Goal: Task Accomplishment & Management: Manage account settings

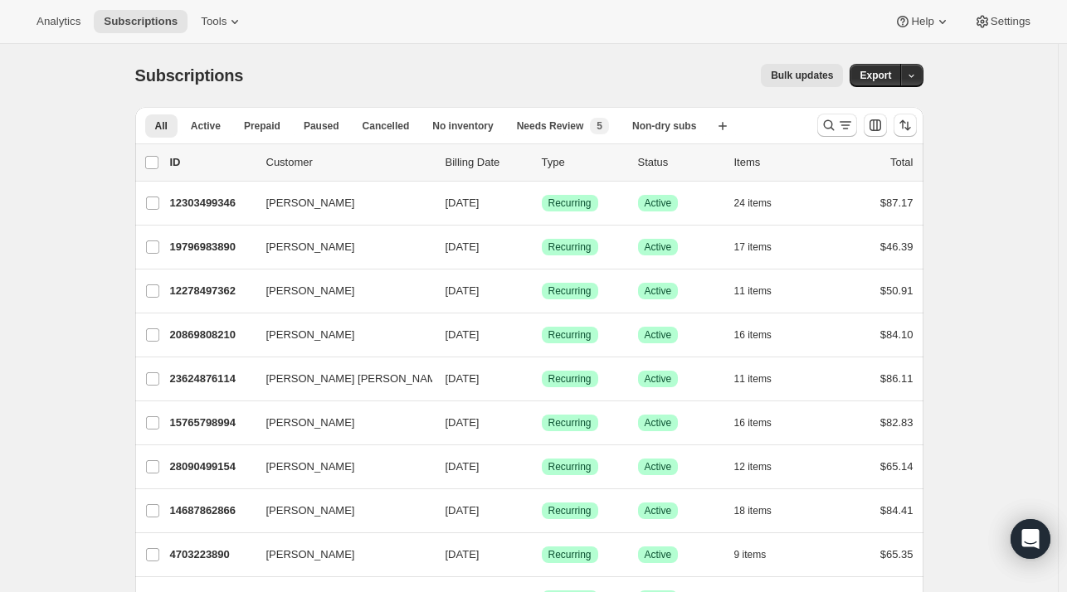
click at [819, 119] on div at bounding box center [867, 125] width 113 height 33
click at [833, 121] on icon "Search and filter results" at bounding box center [829, 125] width 17 height 17
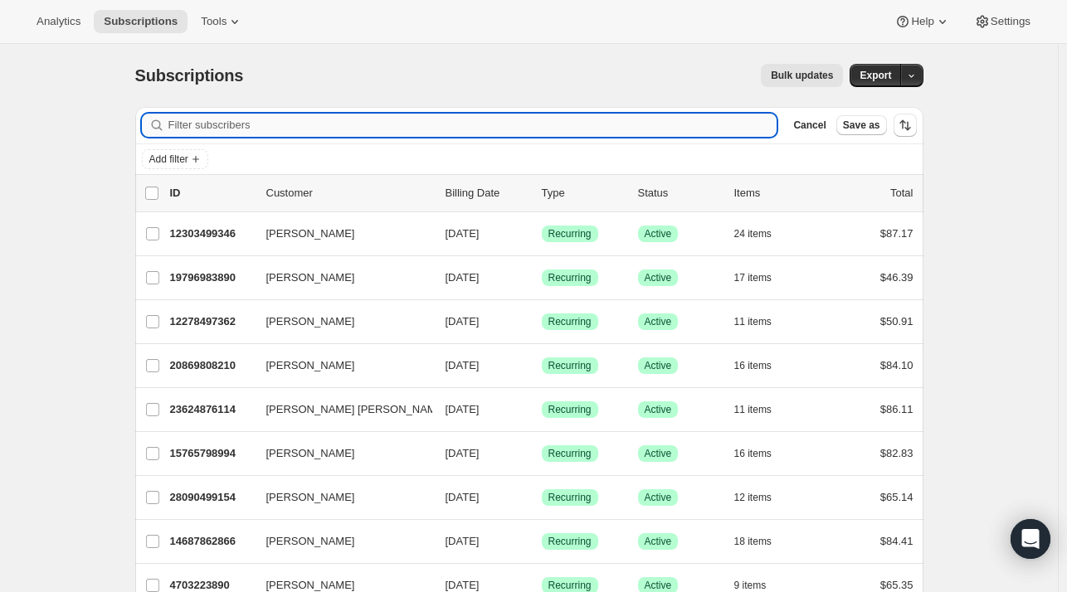
click at [275, 133] on input "Filter subscribers" at bounding box center [472, 125] width 609 height 23
paste input "[EMAIL_ADDRESS][DOMAIN_NAME]"
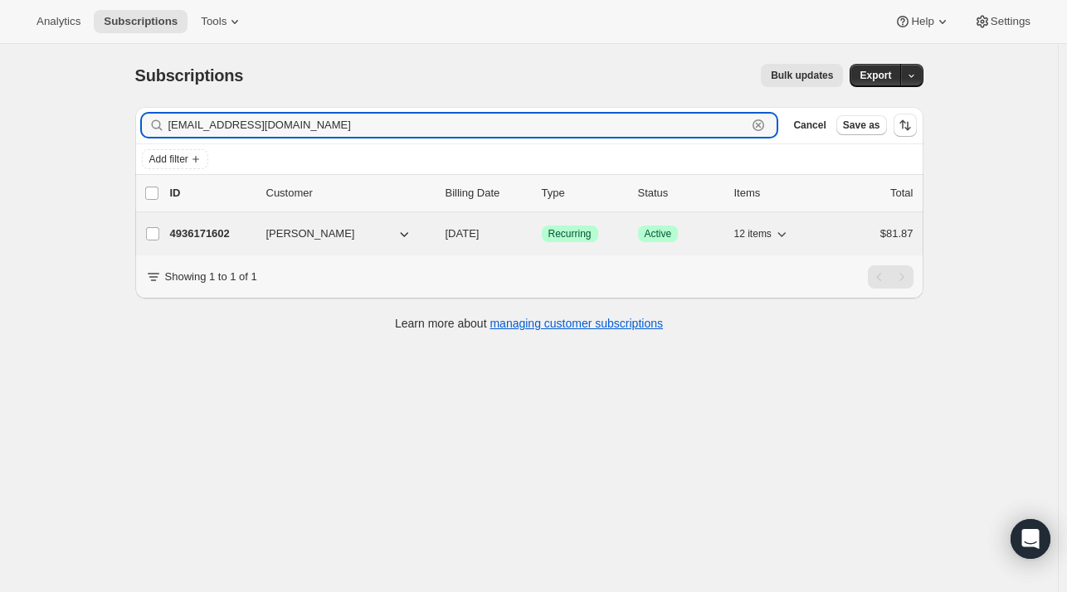
type input "[EMAIL_ADDRESS][DOMAIN_NAME]"
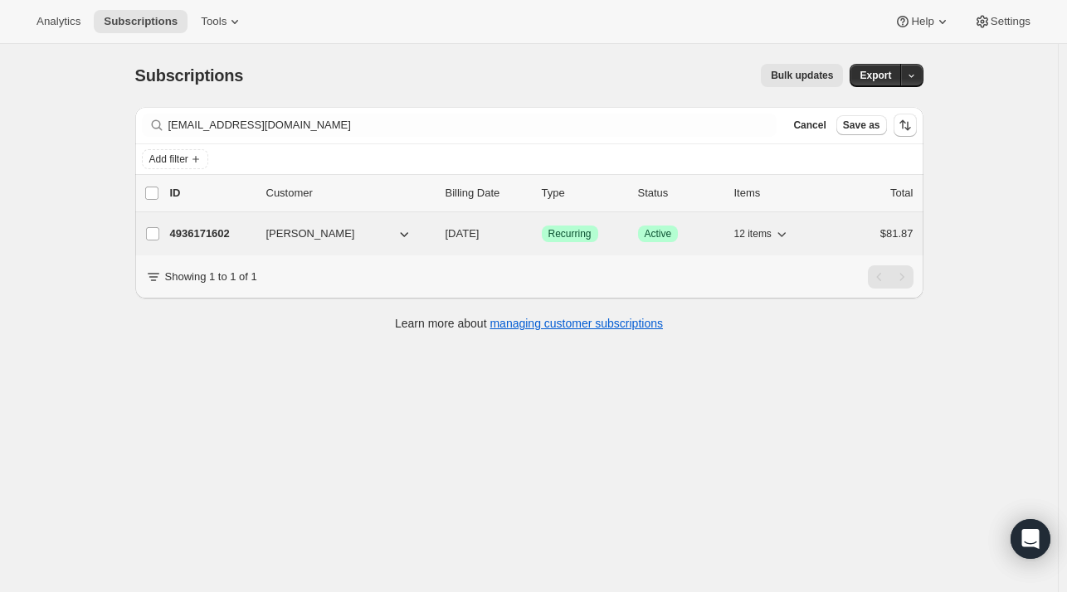
click at [245, 226] on p "4936171602" at bounding box center [211, 234] width 83 height 17
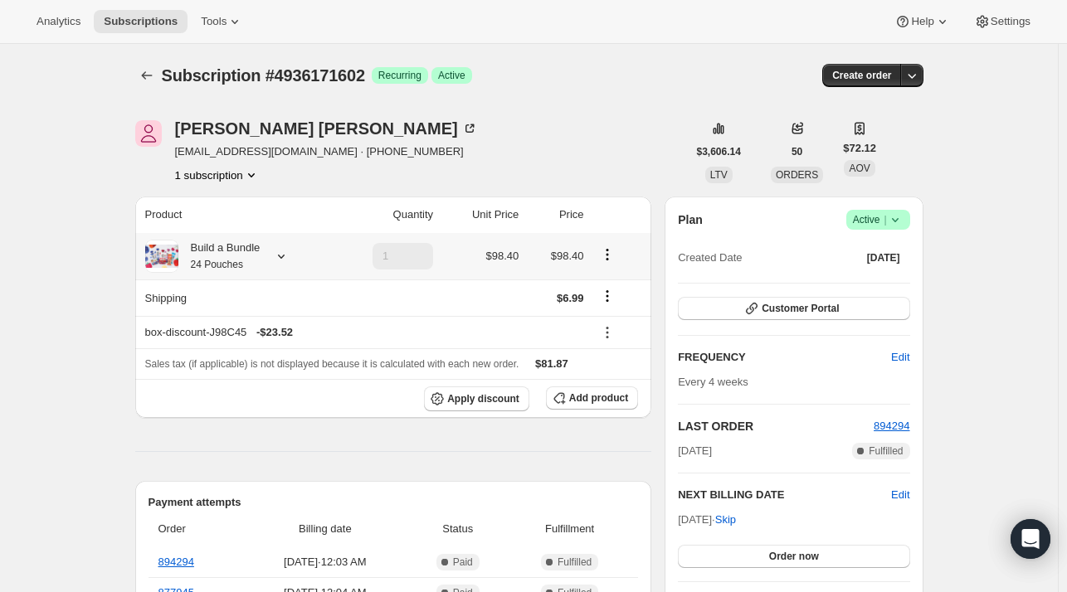
click at [282, 256] on icon at bounding box center [281, 257] width 7 height 4
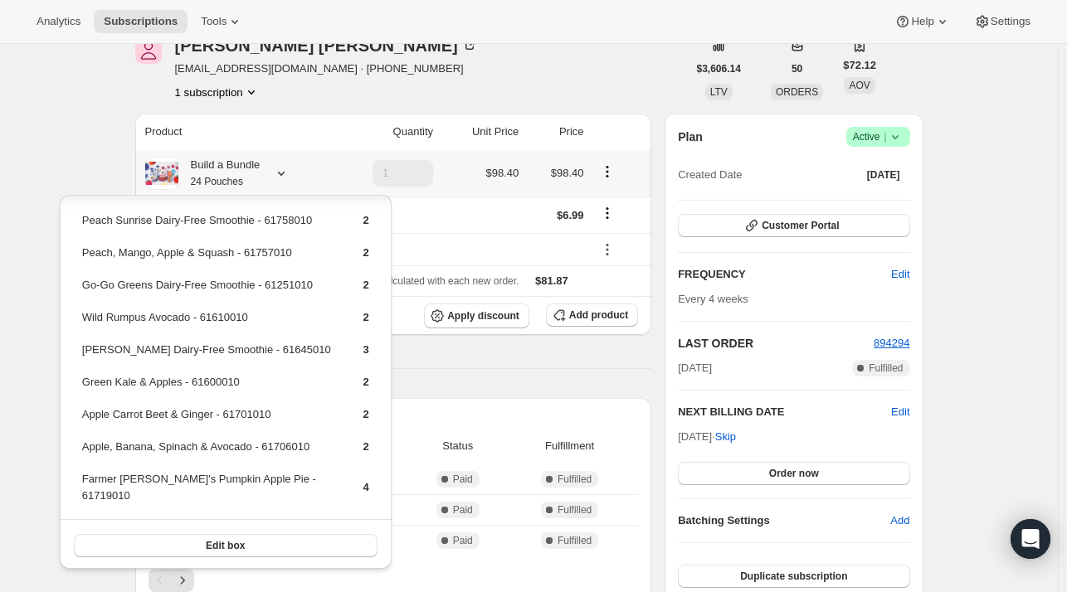
scroll to position [73, 0]
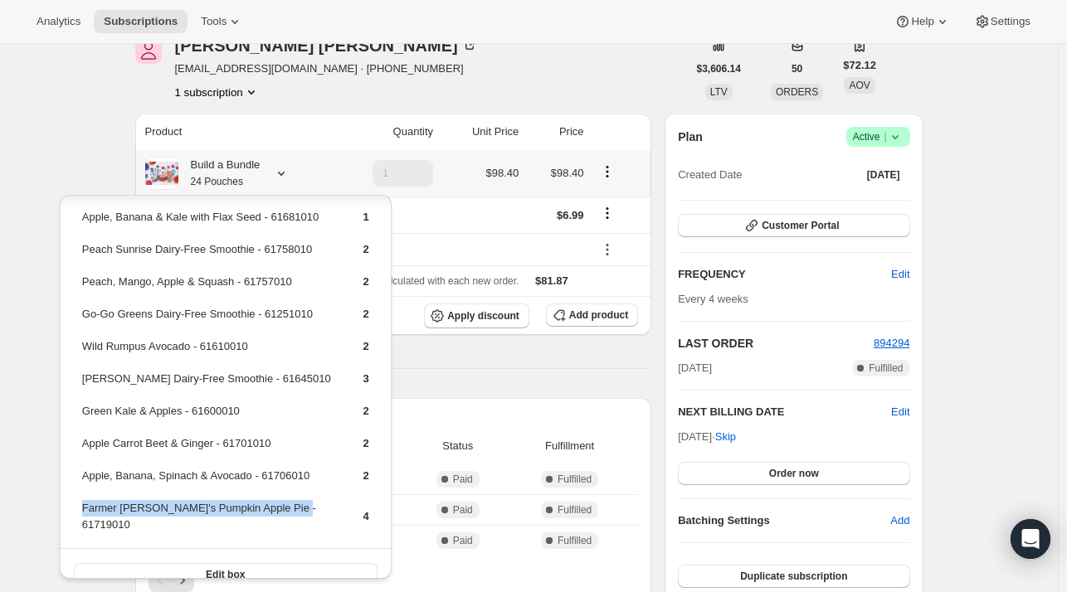
drag, startPoint x: 304, startPoint y: 506, endPoint x: 81, endPoint y: 504, distance: 223.2
click at [81, 504] on td "Farmer [PERSON_NAME]'s Pumpkin Apple Pie - 61719010" at bounding box center [208, 522] width 254 height 47
copy td "Farmer [PERSON_NAME]'s Pumpkin Apple Pie - 61719010"
click at [597, 315] on span "Add product" at bounding box center [598, 315] width 59 height 13
drag, startPoint x: 304, startPoint y: 507, endPoint x: 83, endPoint y: 508, distance: 220.7
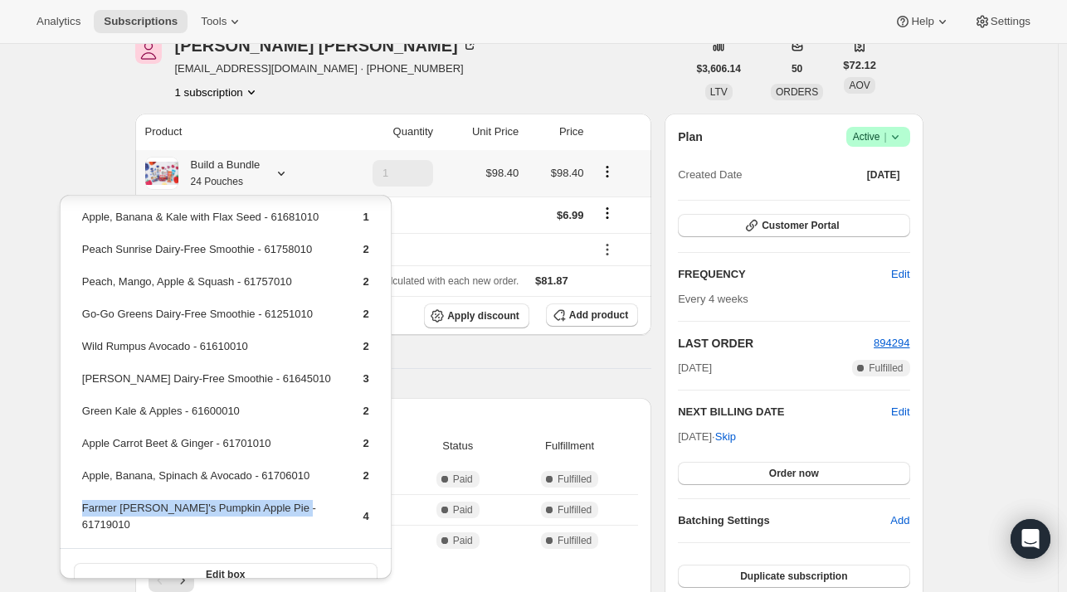
click at [83, 508] on td "Farmer [PERSON_NAME]'s Pumpkin Apple Pie - 61719010" at bounding box center [208, 522] width 254 height 47
copy td "Farmer [PERSON_NAME]'s Pumpkin Apple Pie - 61719010"
click at [602, 312] on span "Add product" at bounding box center [598, 315] width 59 height 13
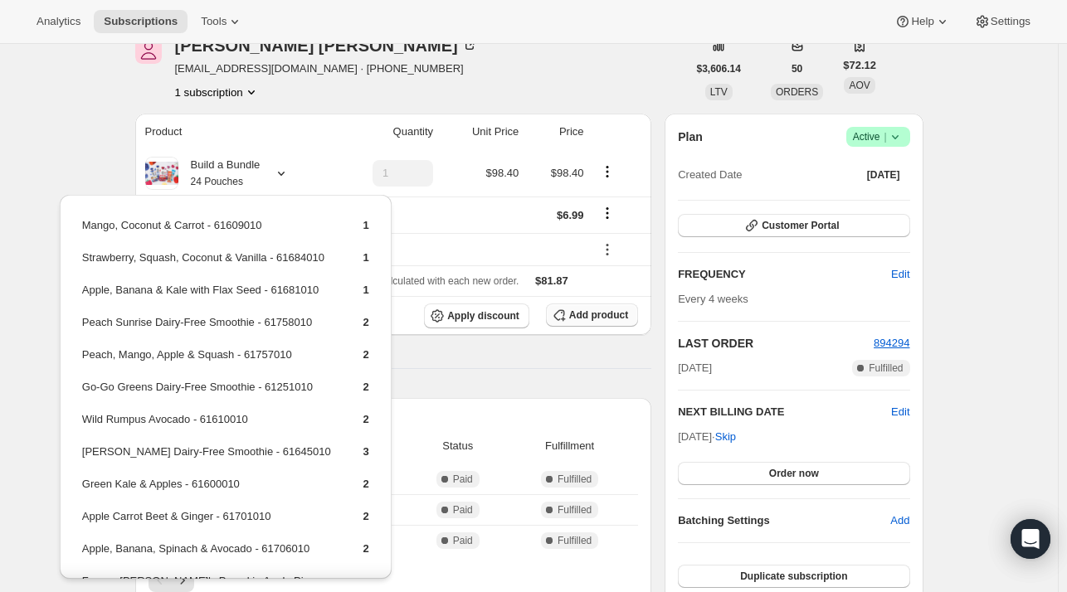
scroll to position [83, 0]
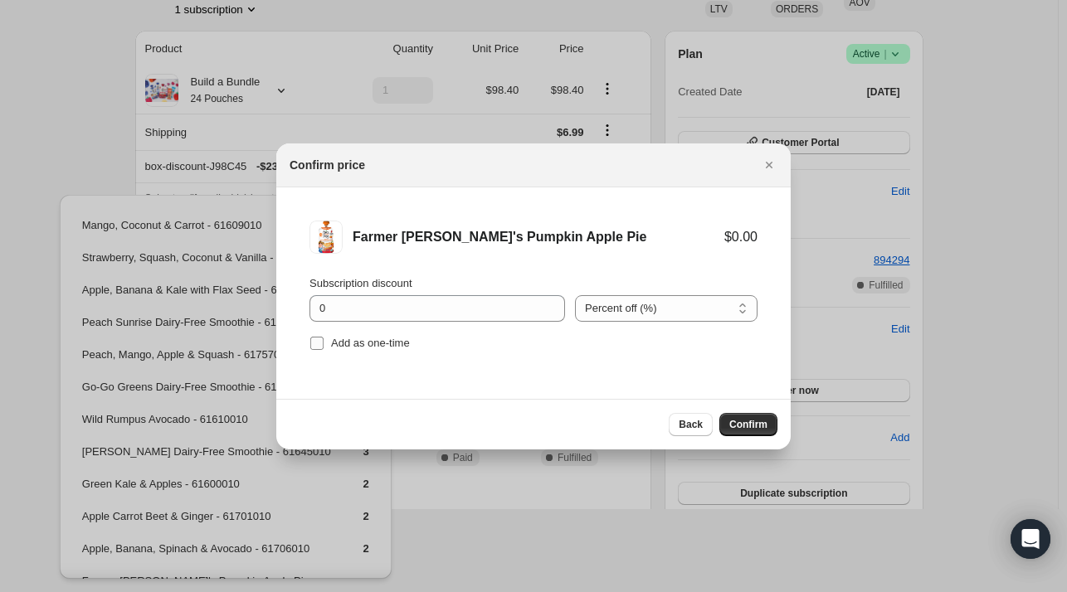
click at [364, 346] on span "Add as one-time" at bounding box center [370, 343] width 79 height 12
click at [324, 346] on input "Add as one-time" at bounding box center [316, 343] width 13 height 13
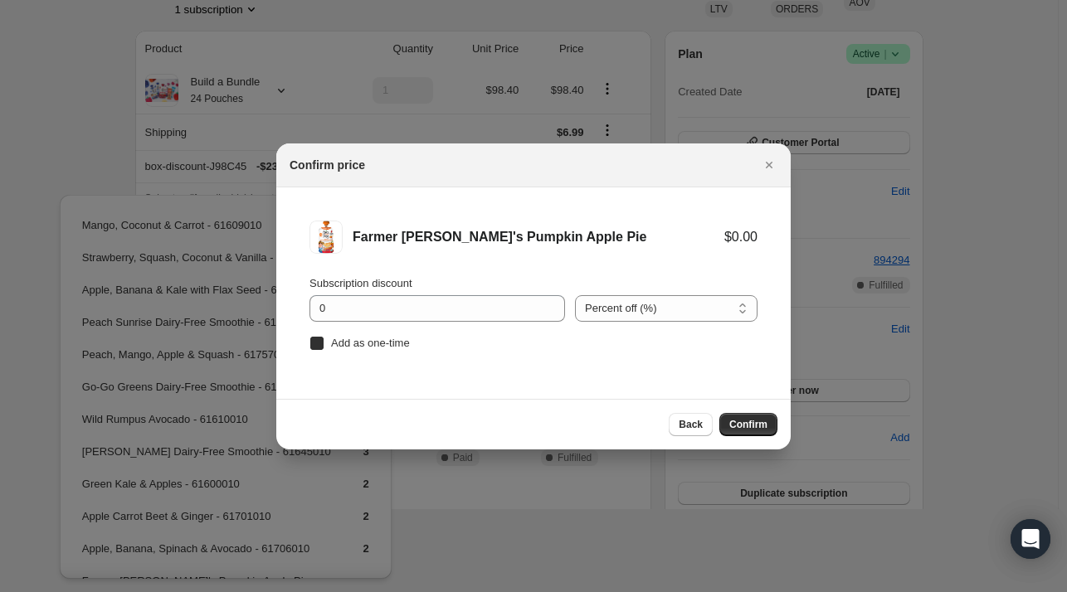
checkbox input "true"
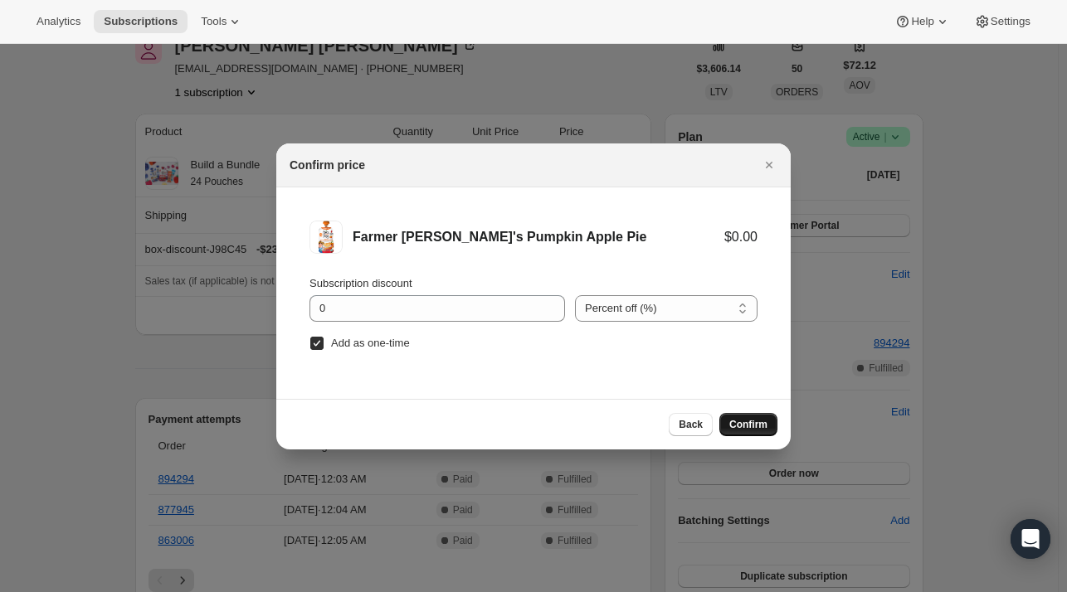
click at [747, 420] on span "Confirm" at bounding box center [748, 424] width 38 height 13
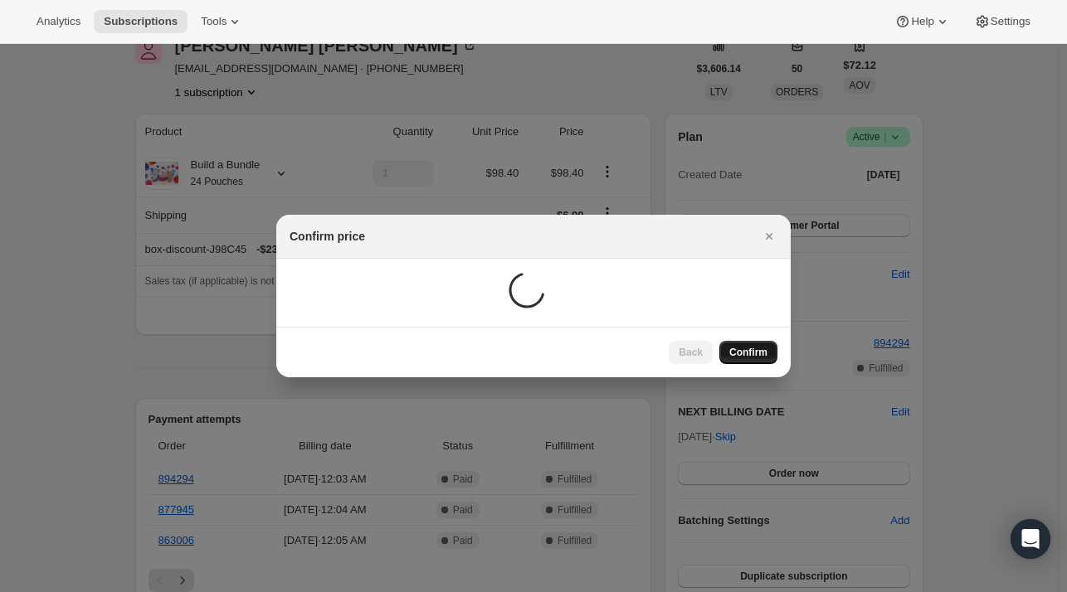
scroll to position [83, 0]
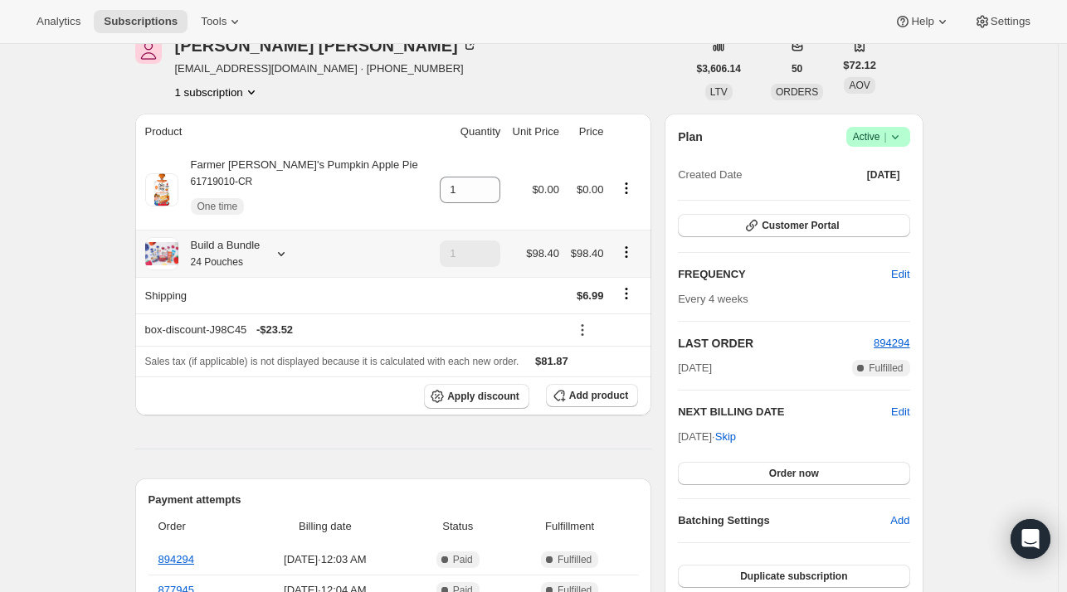
click at [285, 253] on icon at bounding box center [281, 254] width 7 height 4
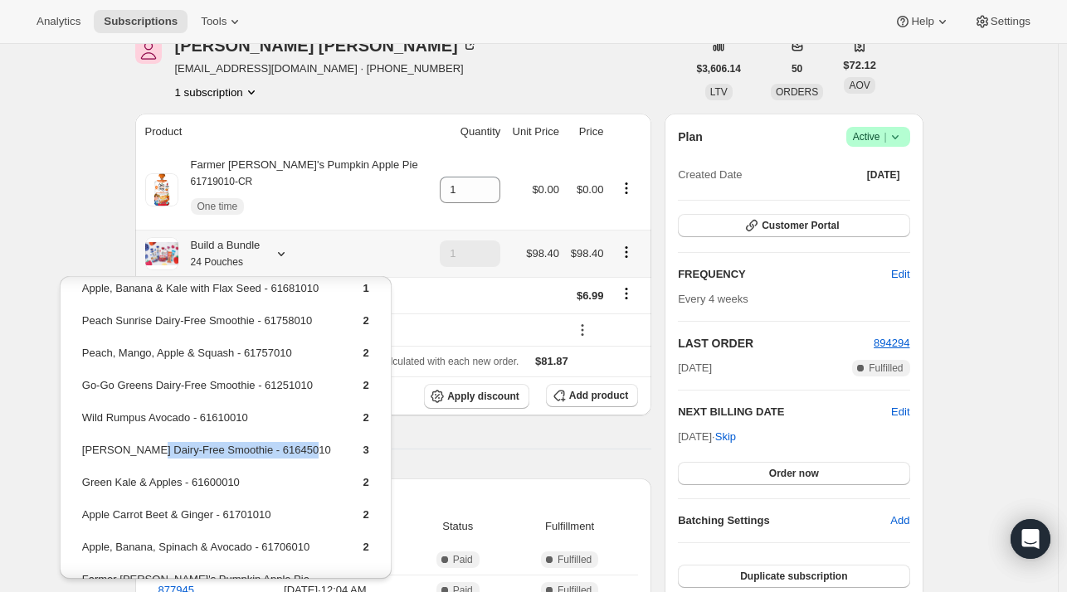
drag, startPoint x: 205, startPoint y: 445, endPoint x: 274, endPoint y: 429, distance: 70.6
click at [139, 442] on td "[PERSON_NAME] Dairy-Free Smoothie - 61645010" at bounding box center [208, 456] width 254 height 31
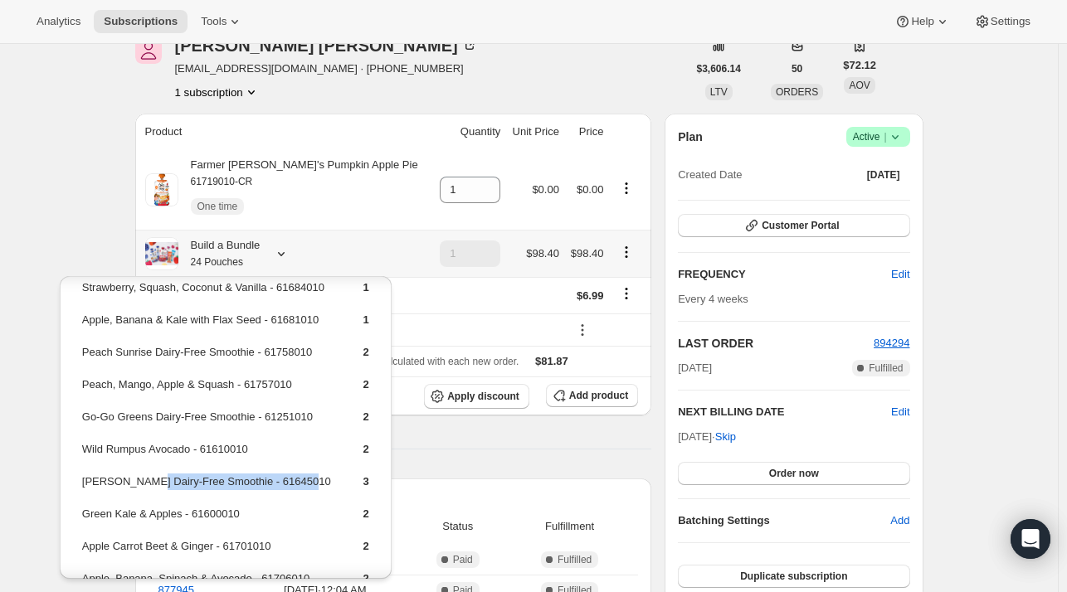
scroll to position [0, 0]
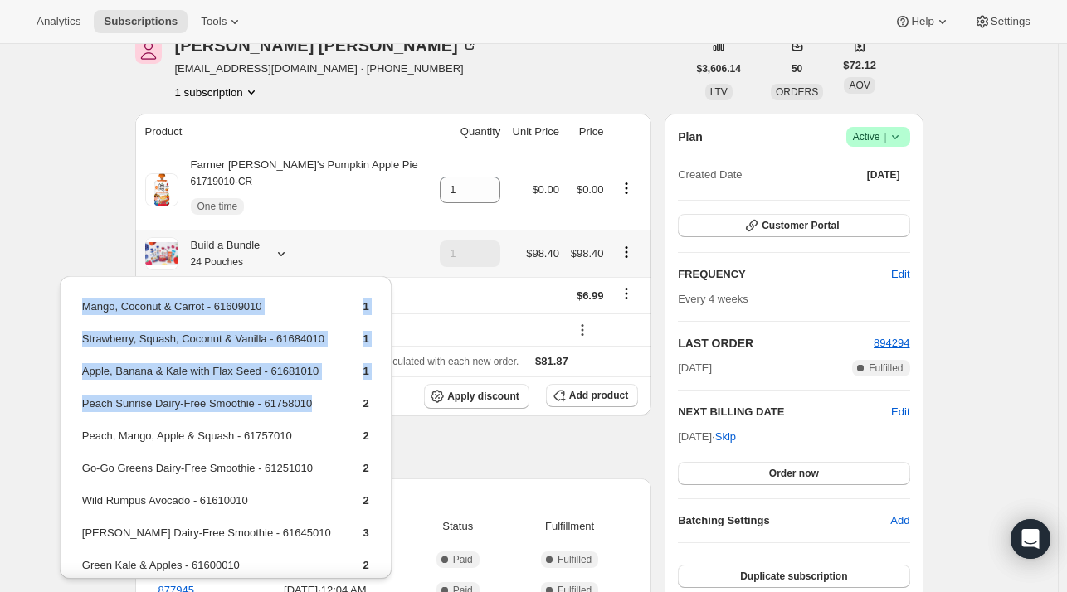
drag, startPoint x: 316, startPoint y: 395, endPoint x: 75, endPoint y: 398, distance: 240.6
click at [75, 398] on div "Mango, Coconut & Carrot - 61609010 1 Strawberry, Squash, Coconut & Vanilla - 61…" at bounding box center [226, 515] width 332 height 479
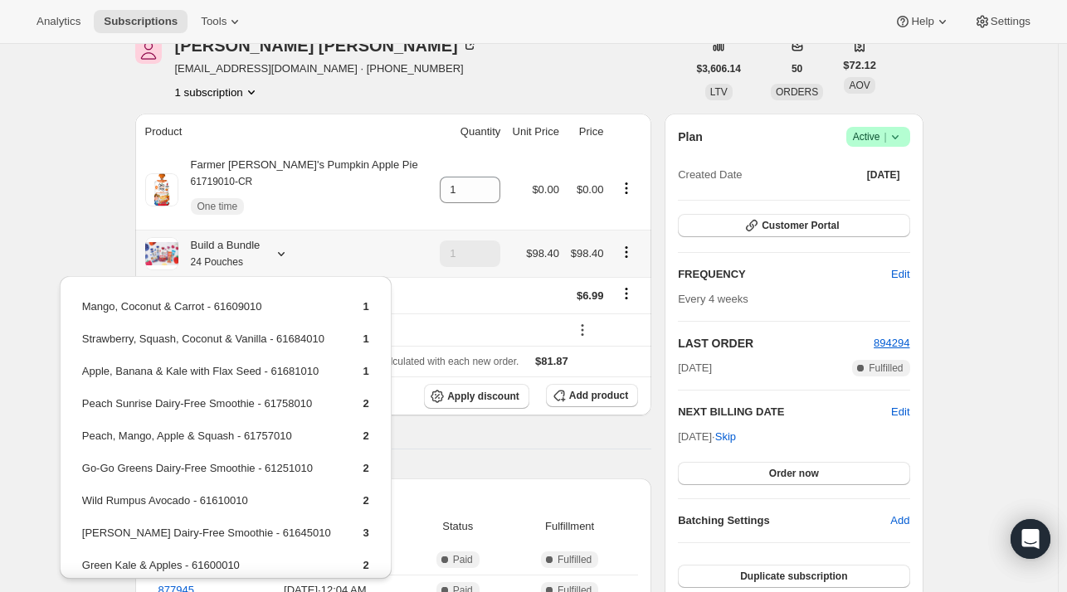
click at [258, 462] on td "Go-Go Greens Dairy-Free Smoothie - 61251010" at bounding box center [208, 475] width 254 height 31
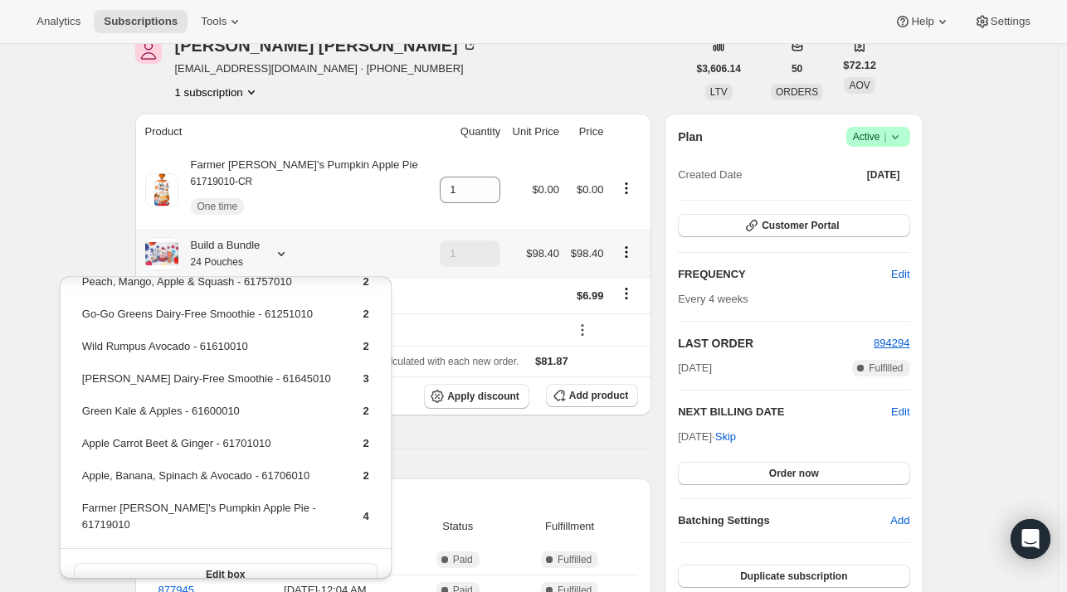
scroll to position [71, 0]
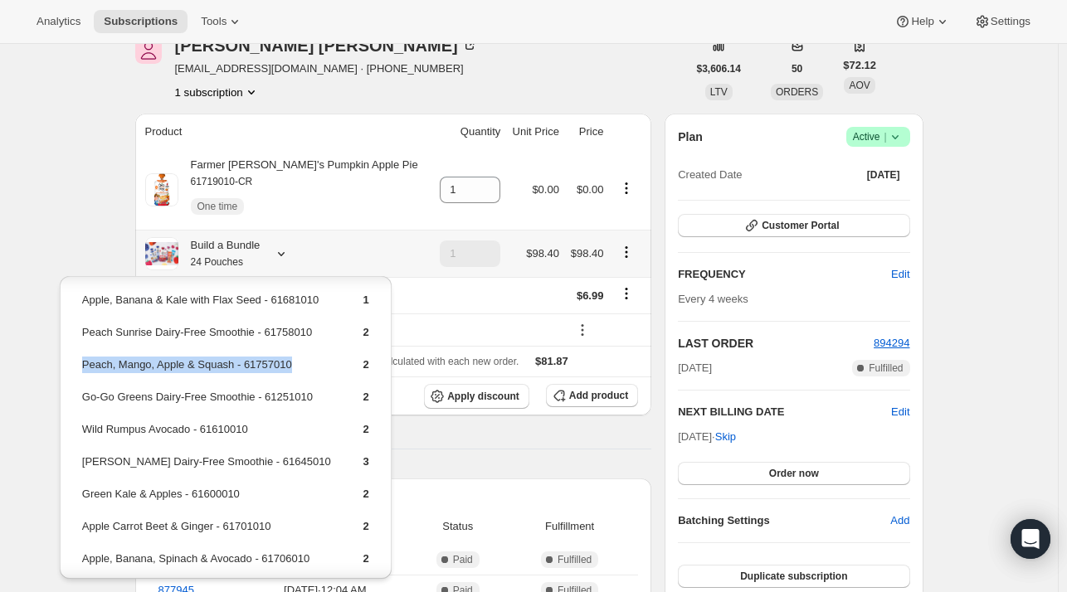
drag, startPoint x: 297, startPoint y: 357, endPoint x: 81, endPoint y: 356, distance: 215.7
click at [81, 356] on td "Peach, Mango, Apple & Squash - 61757010" at bounding box center [208, 371] width 254 height 31
copy td "Peach, Mango, Apple & Squash - 61757010"
click at [562, 397] on icon "button" at bounding box center [559, 395] width 17 height 17
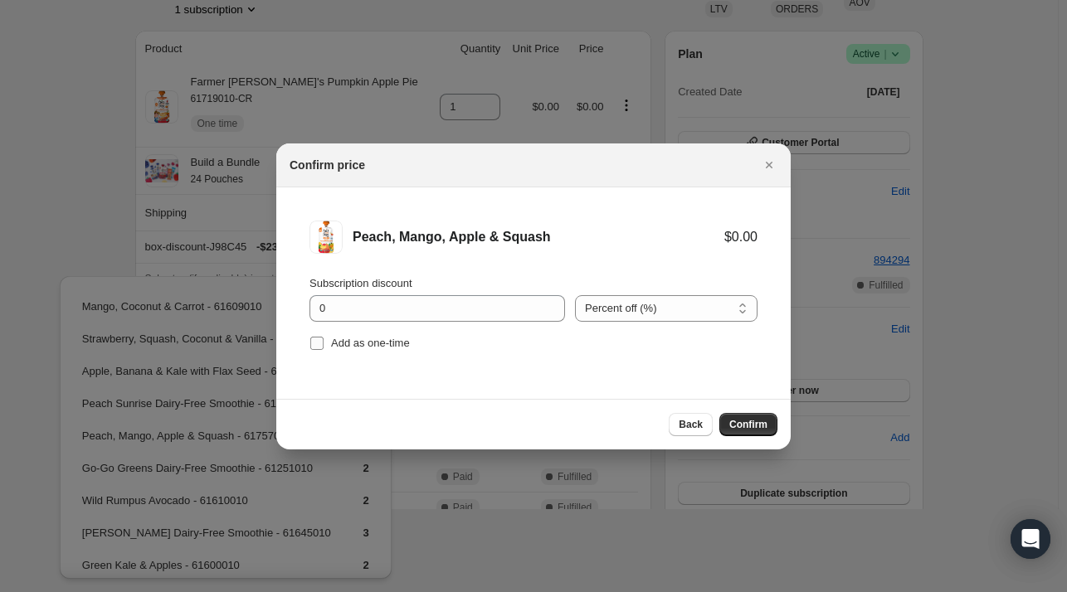
drag, startPoint x: 363, startPoint y: 335, endPoint x: 392, endPoint y: 336, distance: 28.2
click at [364, 337] on span "Add as one-time" at bounding box center [370, 343] width 79 height 12
click at [324, 337] on input "Add as one-time" at bounding box center [316, 343] width 13 height 13
checkbox input "true"
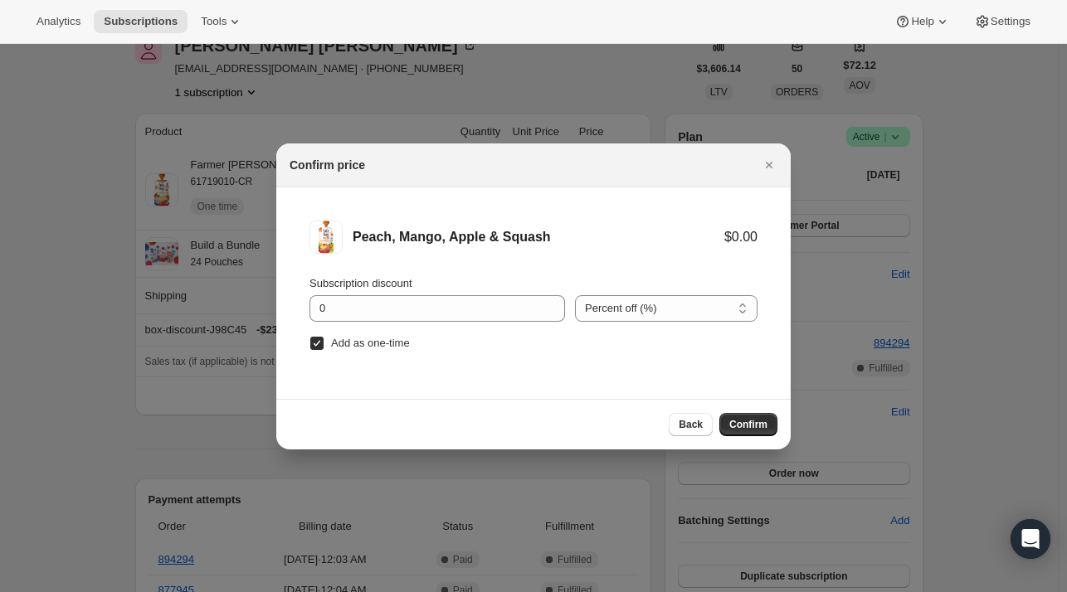
scroll to position [0, 0]
drag, startPoint x: 783, startPoint y: 424, endPoint x: 771, endPoint y: 424, distance: 12.4
click at [782, 424] on div "Back Confirm" at bounding box center [533, 424] width 514 height 51
click at [763, 422] on span "Confirm" at bounding box center [748, 424] width 38 height 13
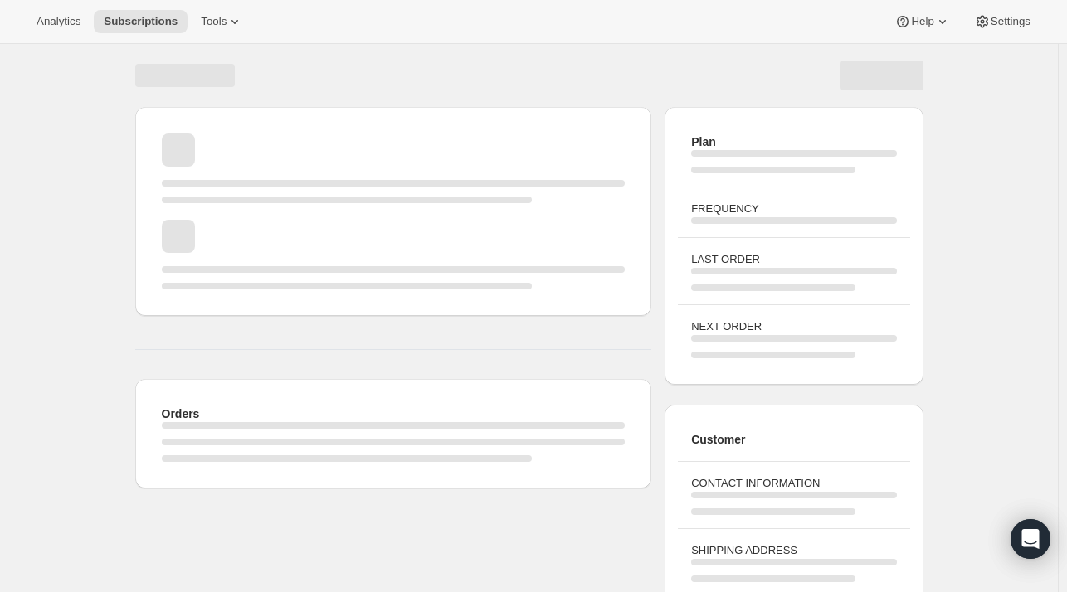
scroll to position [83, 0]
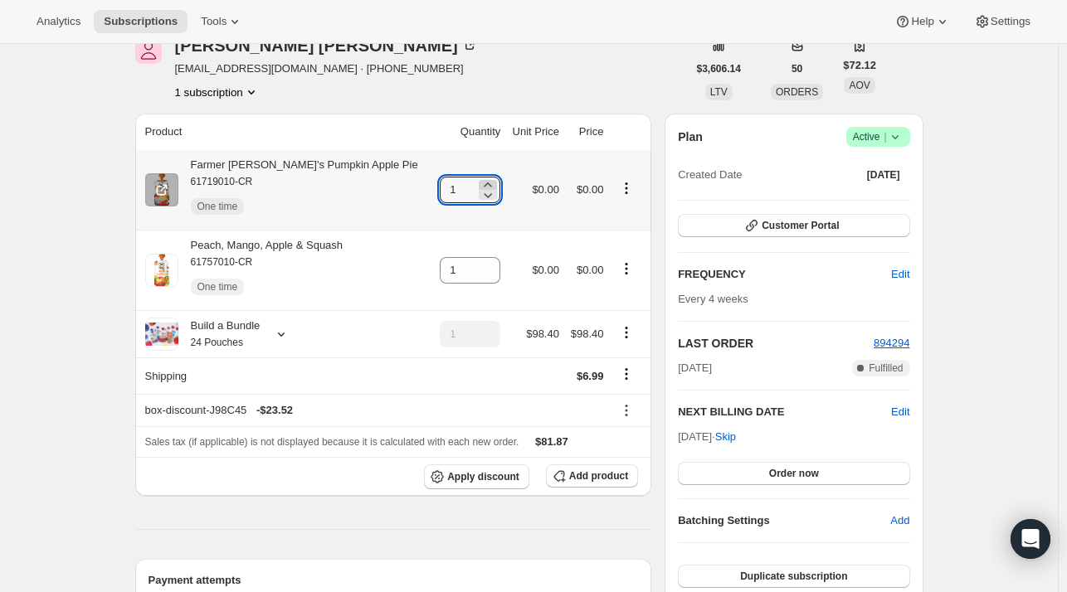
click at [480, 184] on icon at bounding box center [488, 185] width 17 height 17
type input "2"
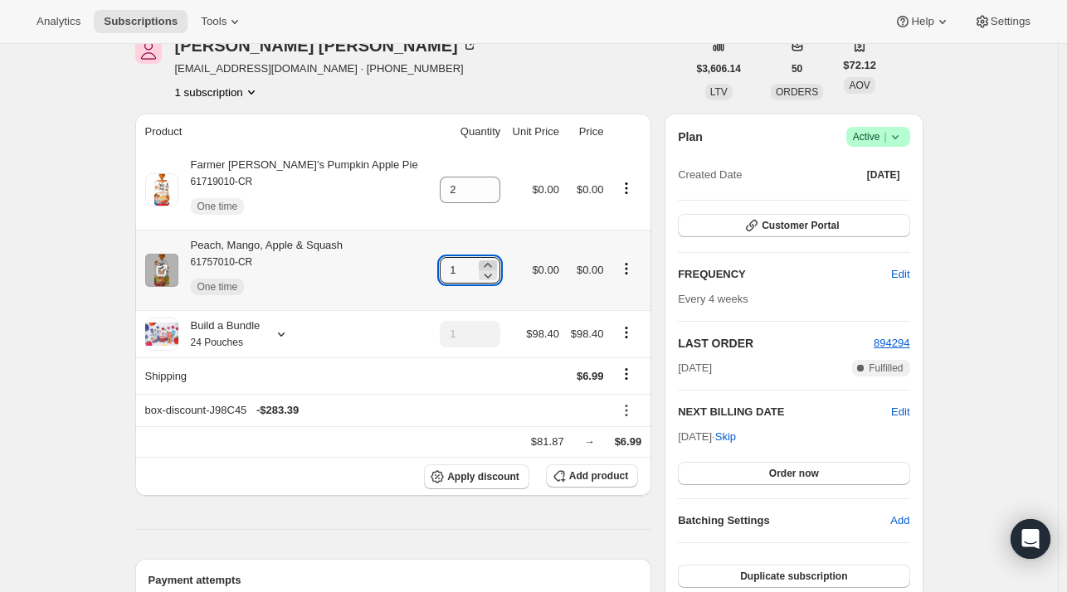
click at [480, 262] on icon at bounding box center [488, 265] width 17 height 17
type input "2"
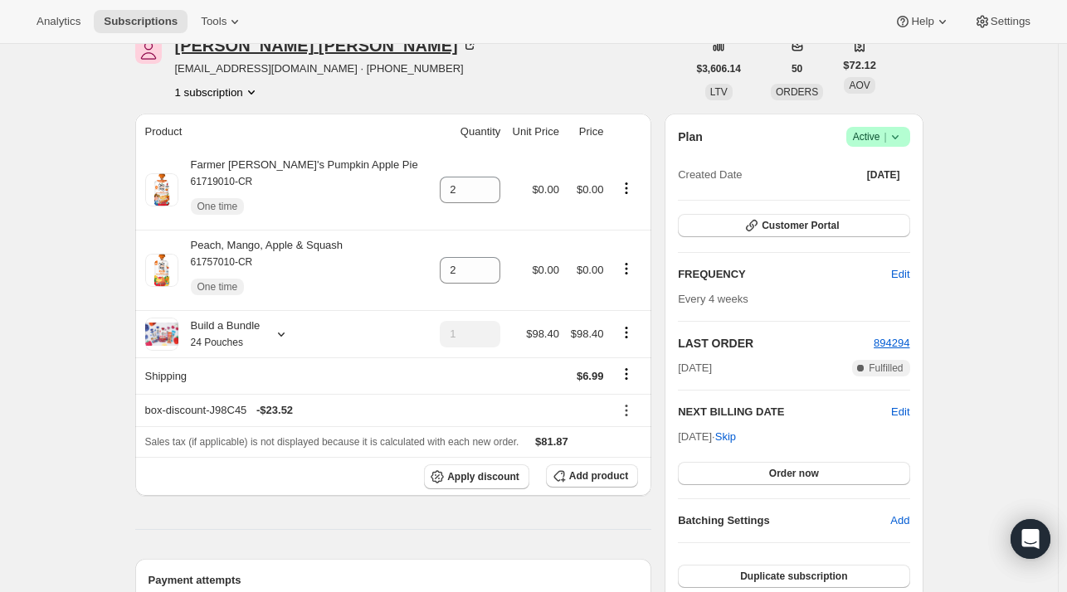
scroll to position [0, 0]
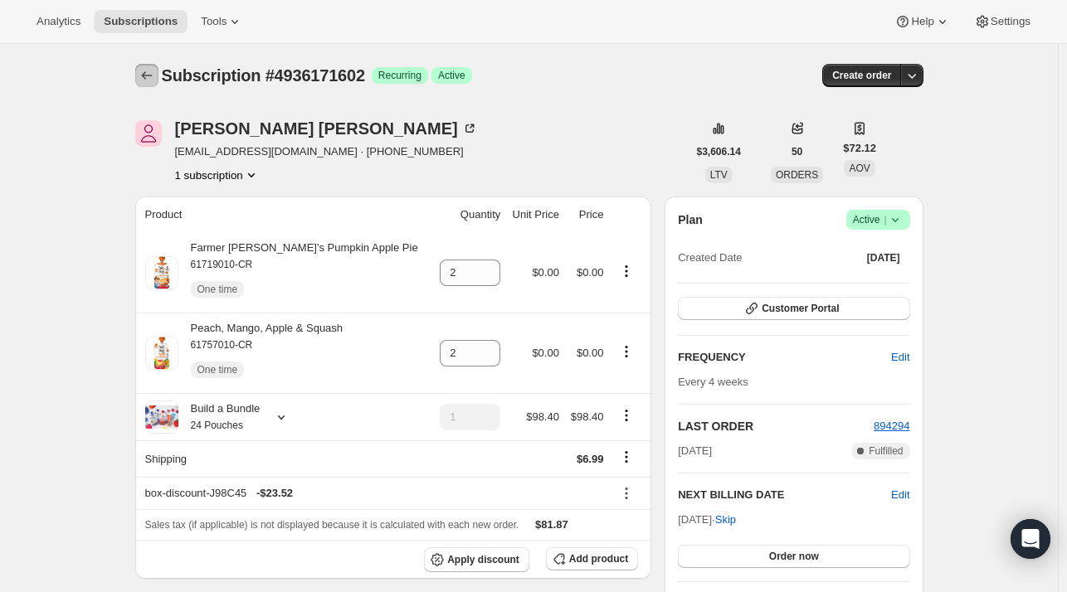
click at [158, 86] on div at bounding box center [148, 75] width 27 height 23
click at [142, 64] on div at bounding box center [148, 75] width 27 height 23
click at [143, 70] on icon "Subscriptions" at bounding box center [147, 75] width 17 height 17
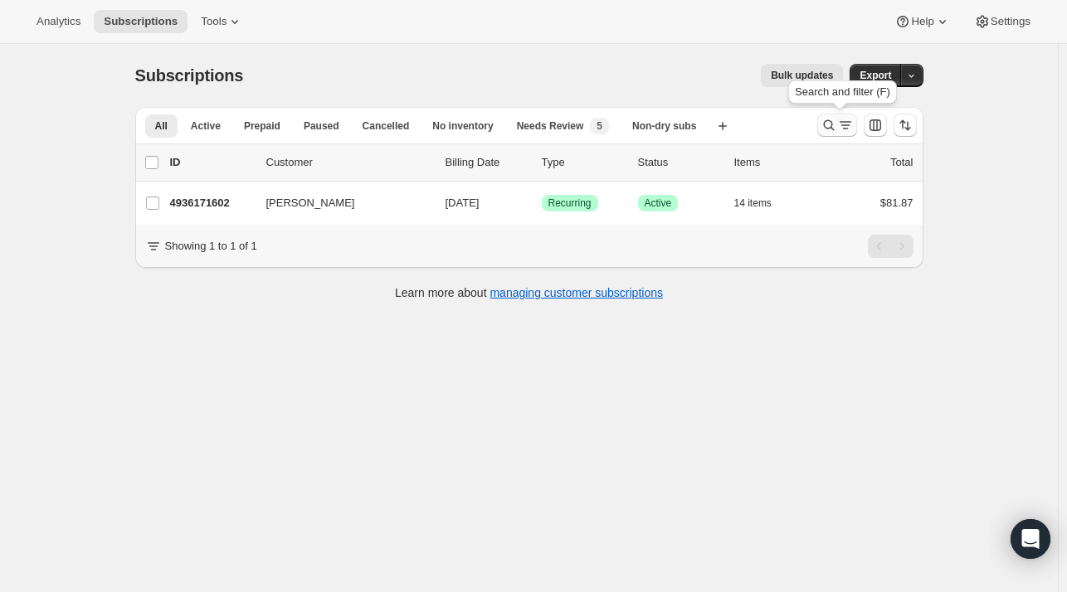
click at [834, 124] on icon "Search and filter results" at bounding box center [828, 125] width 11 height 11
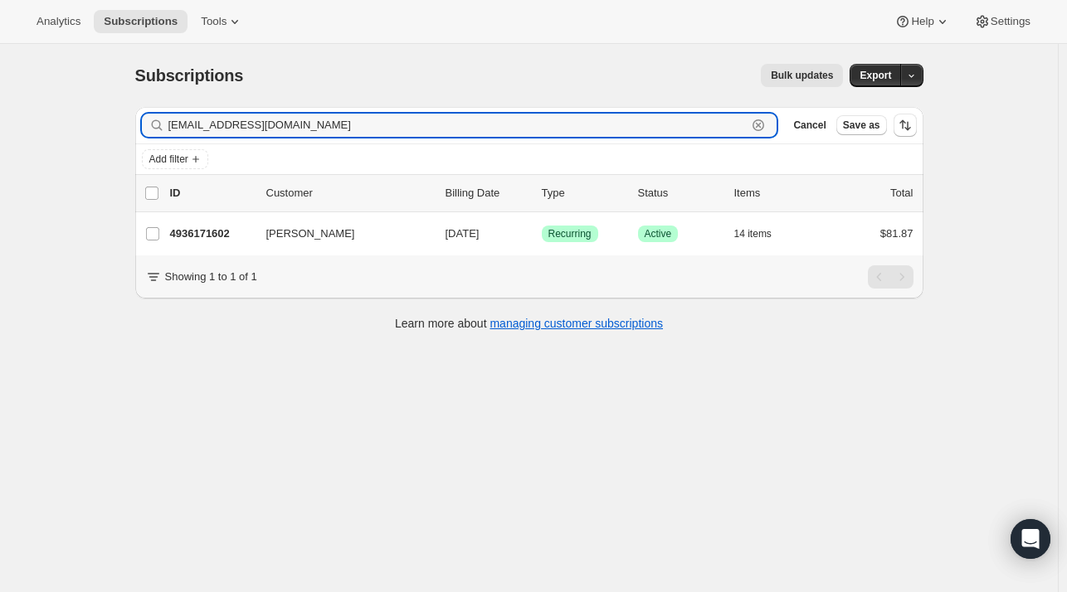
click at [764, 122] on icon "button" at bounding box center [759, 125] width 12 height 12
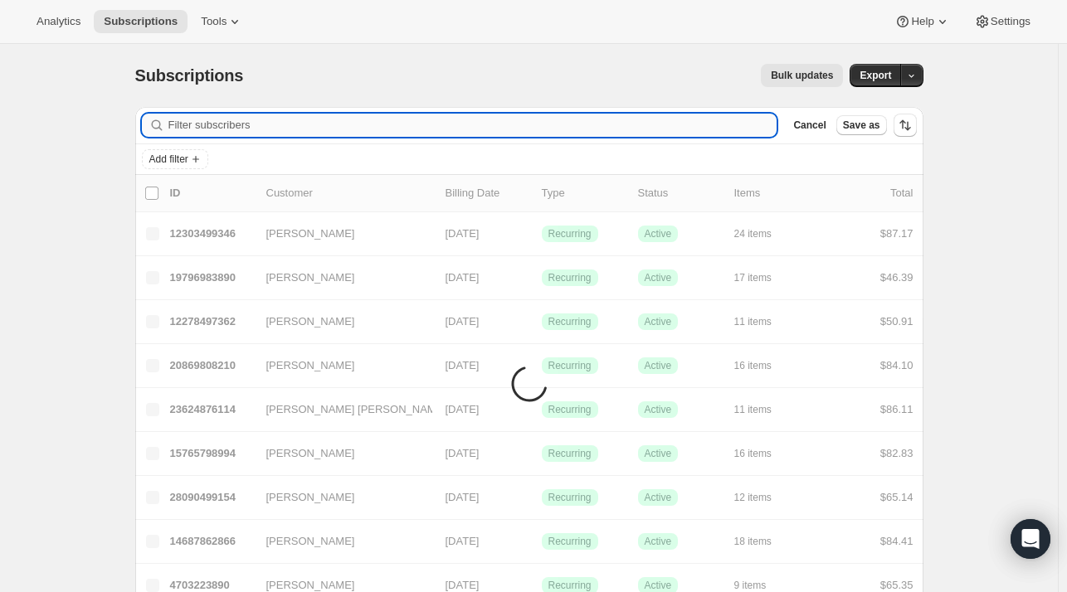
paste input "[PERSON_NAME][EMAIL_ADDRESS][DOMAIN_NAME]"
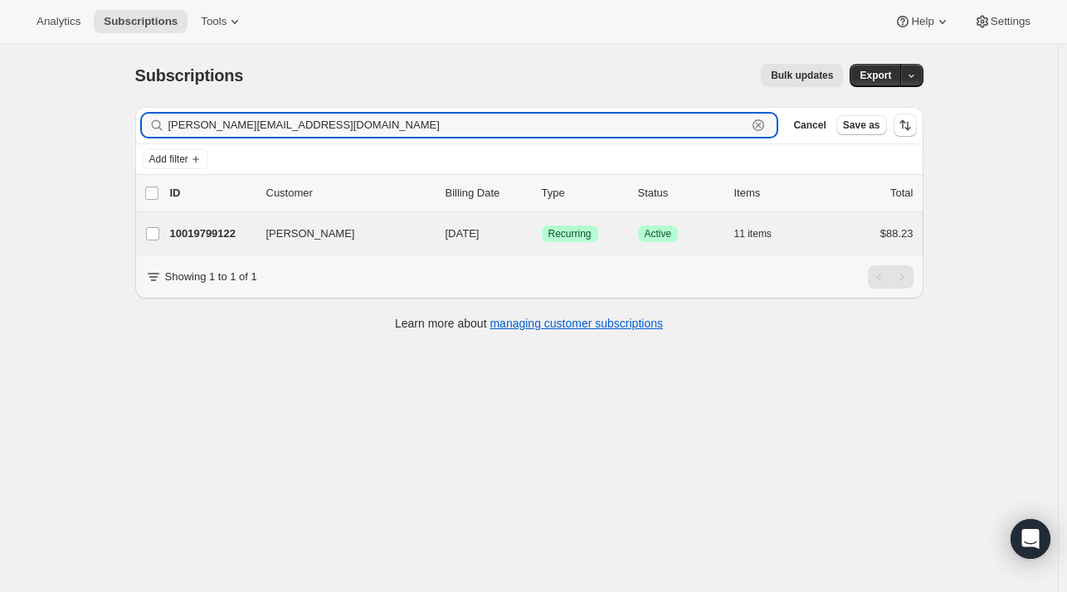
type input "[PERSON_NAME][EMAIL_ADDRESS][DOMAIN_NAME]"
click at [319, 245] on div "[PERSON_NAME] 10019799122 [PERSON_NAME] [DATE] Success Recurring Success Active…" at bounding box center [529, 233] width 788 height 43
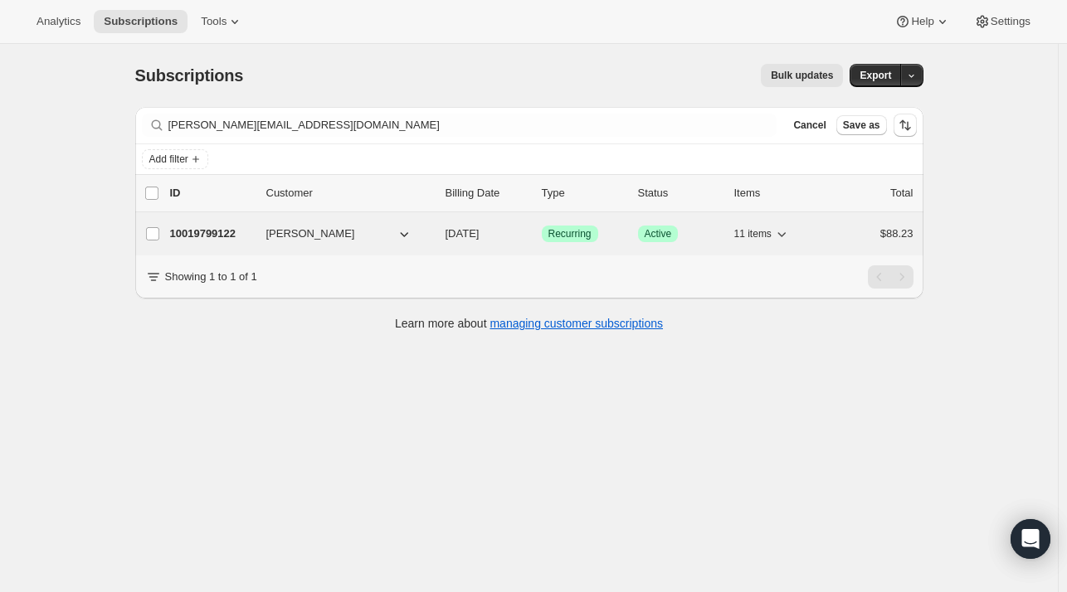
click at [253, 234] on p "10019799122" at bounding box center [211, 234] width 83 height 17
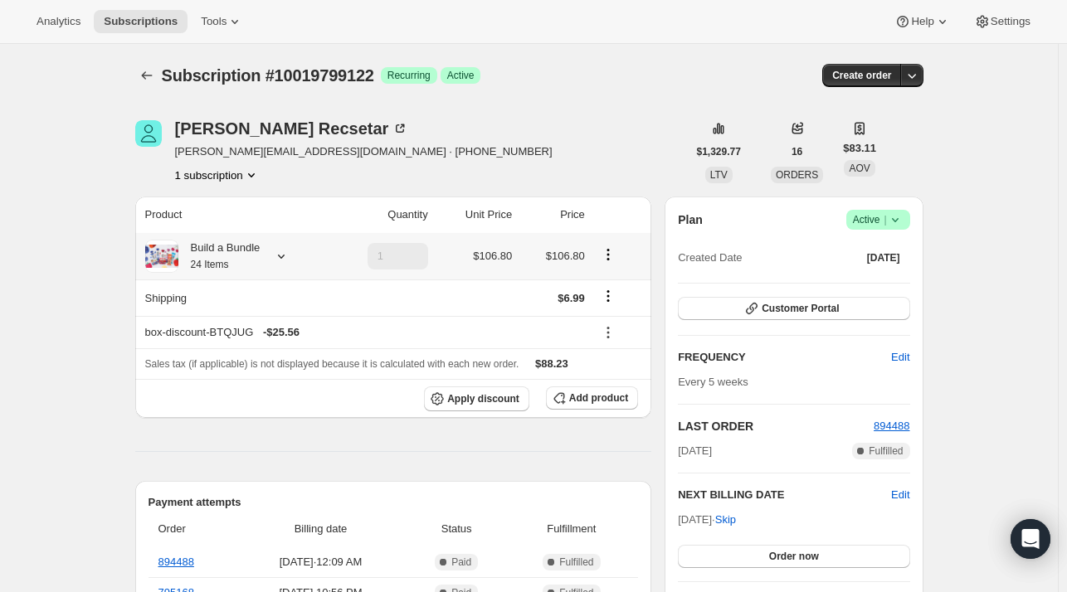
click at [279, 258] on icon at bounding box center [281, 256] width 17 height 17
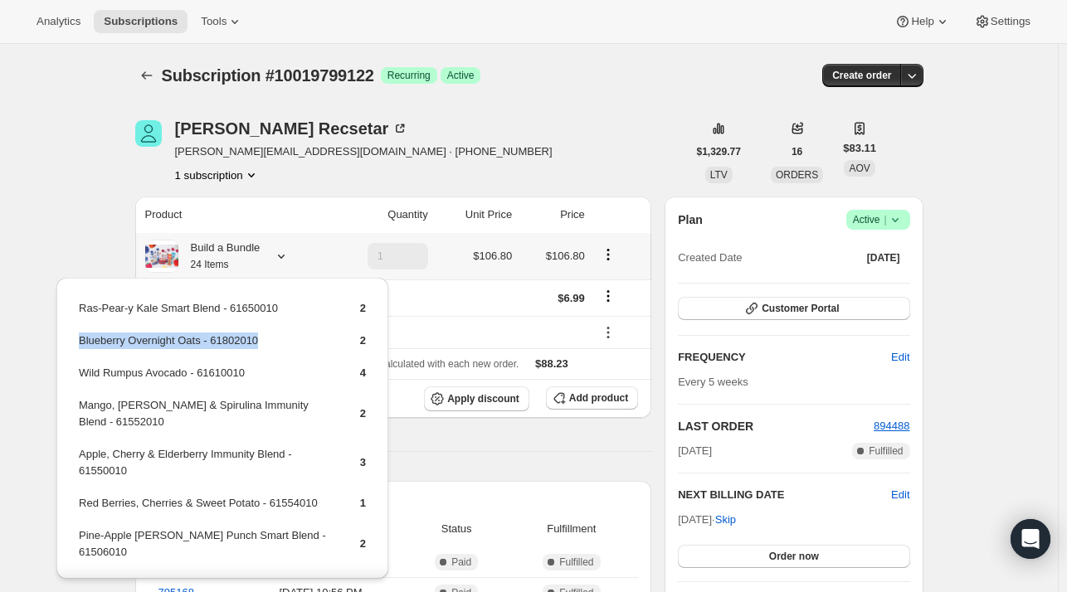
drag, startPoint x: 285, startPoint y: 338, endPoint x: 85, endPoint y: 326, distance: 200.3
click at [76, 343] on table "Ras-Pear-y Kale Smart Blend - 61650010 2 Blueberry Overnight Oats - 61802010 2 …" at bounding box center [222, 510] width 292 height 424
drag, startPoint x: 86, startPoint y: 320, endPoint x: 332, endPoint y: 356, distance: 248.2
click at [339, 356] on td "2" at bounding box center [350, 347] width 33 height 31
drag, startPoint x: 266, startPoint y: 348, endPoint x: 80, endPoint y: 349, distance: 185.8
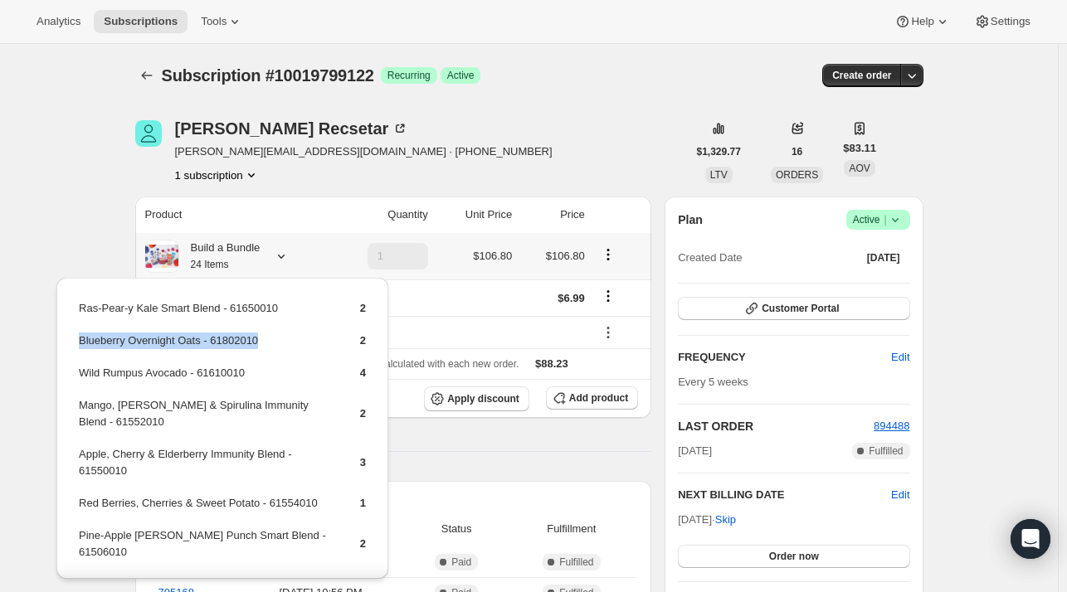
click at [80, 349] on td "Blueberry Overnight Oats - 61802010" at bounding box center [205, 347] width 254 height 31
copy td "Blueberry Overnight Oats - 61802010"
click at [615, 393] on button "Add product" at bounding box center [592, 398] width 92 height 23
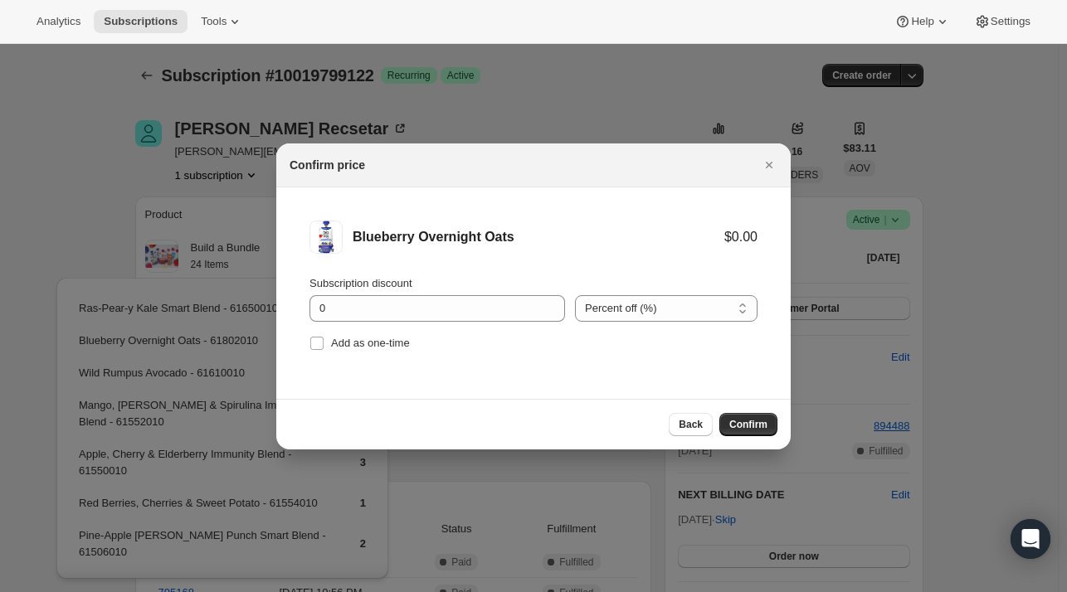
drag, startPoint x: 387, startPoint y: 348, endPoint x: 584, endPoint y: 397, distance: 203.4
click at [389, 348] on span "Add as one-time" at bounding box center [370, 343] width 79 height 12
click at [324, 348] on input "Add as one-time" at bounding box center [316, 343] width 13 height 13
checkbox input "true"
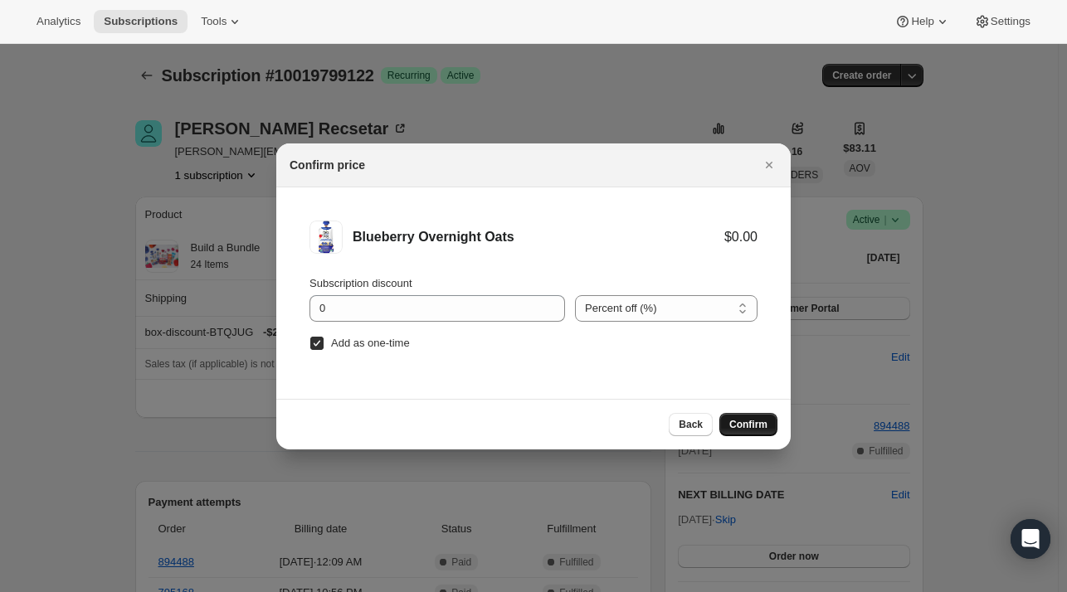
click at [753, 420] on span "Confirm" at bounding box center [748, 424] width 38 height 13
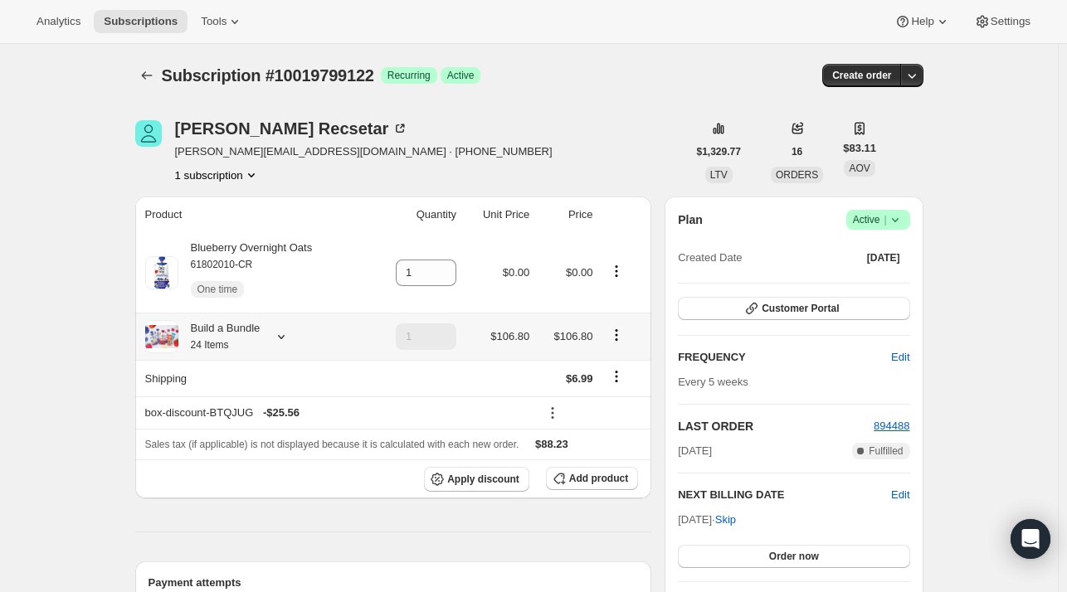
click at [280, 334] on icon at bounding box center [281, 337] width 17 height 17
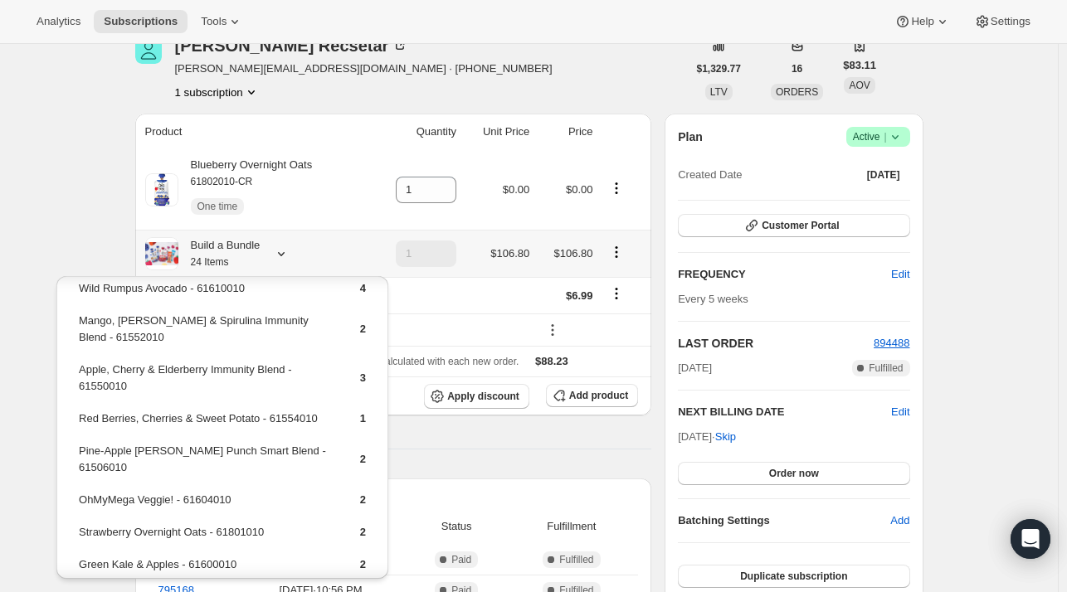
scroll to position [166, 0]
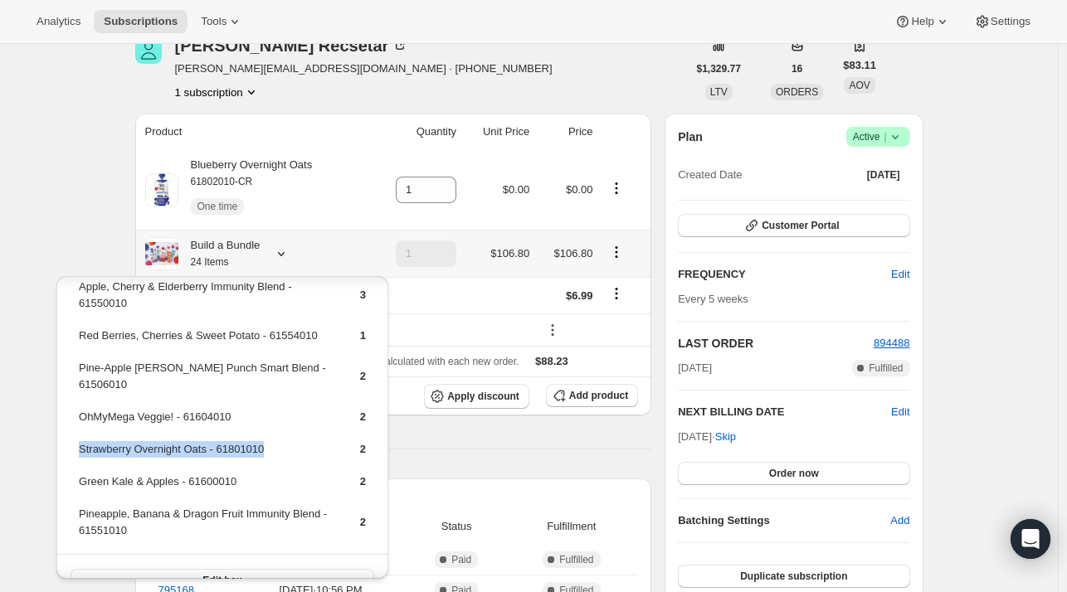
drag, startPoint x: 275, startPoint y: 432, endPoint x: 78, endPoint y: 432, distance: 196.6
click at [78, 441] on td "Strawberry Overnight Oats - 61801010" at bounding box center [205, 456] width 254 height 31
copy td "Strawberry Overnight Oats - 61801010"
click at [591, 387] on button "Add product" at bounding box center [592, 395] width 92 height 23
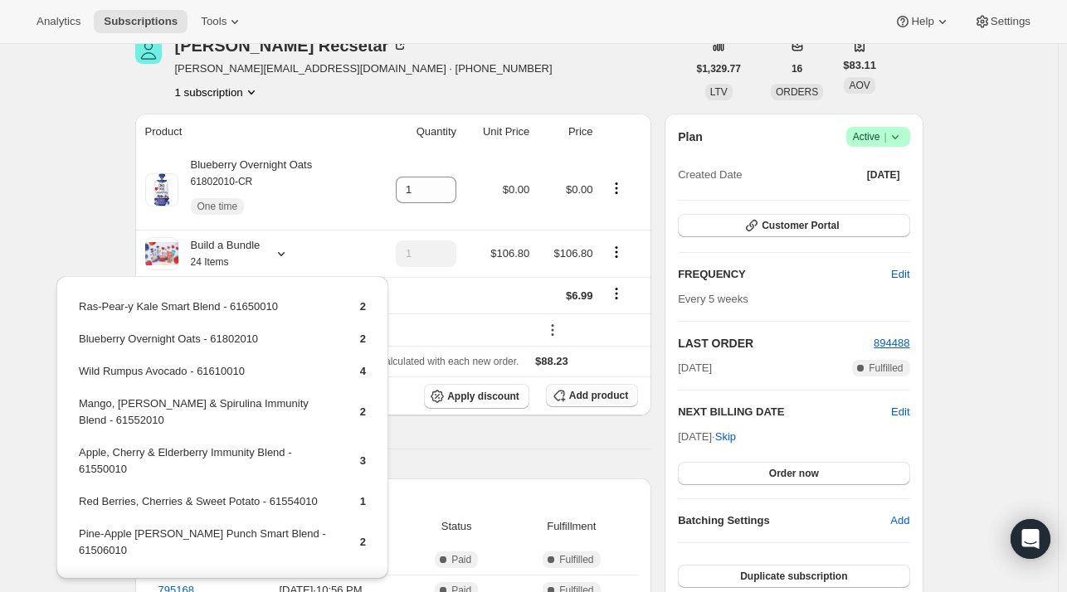
scroll to position [83, 0]
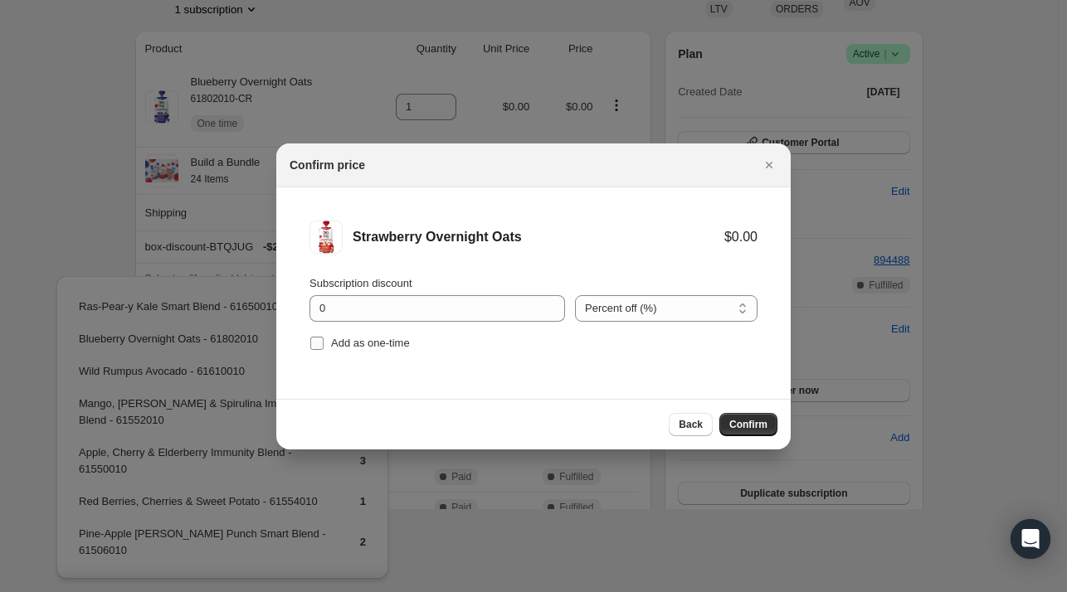
click at [375, 352] on label "Add as one-time" at bounding box center [359, 343] width 100 height 23
click at [324, 350] on input "Add as one-time" at bounding box center [316, 343] width 13 height 13
checkbox input "true"
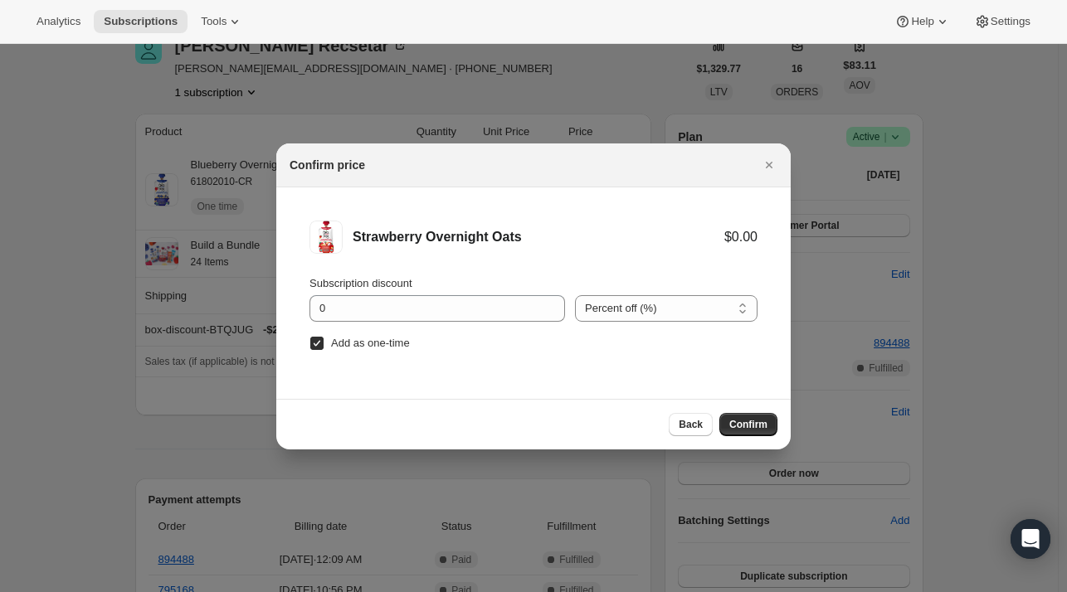
drag, startPoint x: 748, startPoint y: 429, endPoint x: 733, endPoint y: 409, distance: 24.9
click at [750, 429] on span "Confirm" at bounding box center [748, 424] width 38 height 13
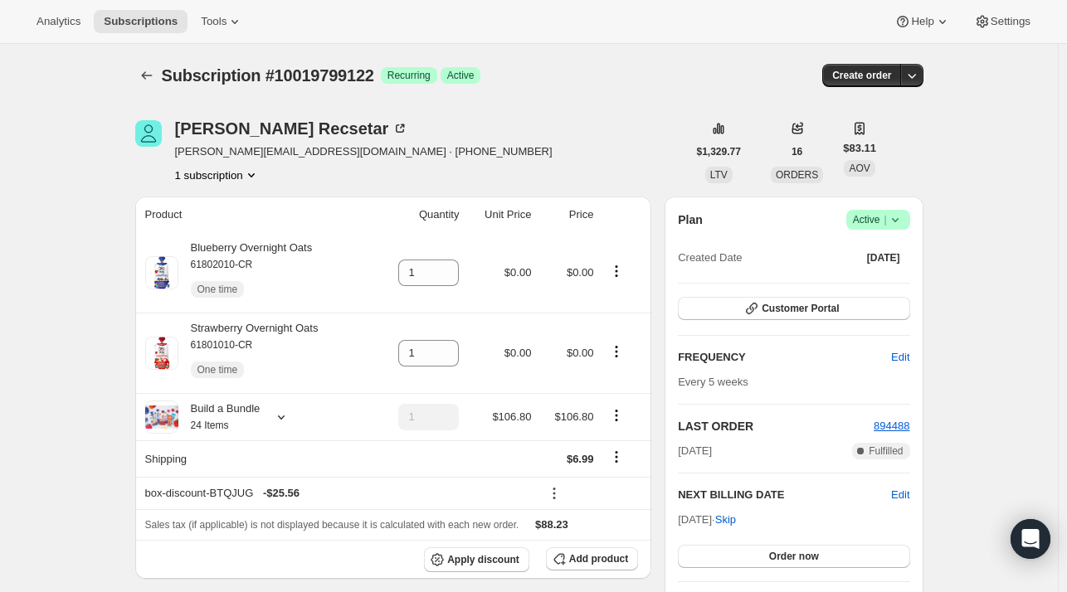
scroll to position [83, 0]
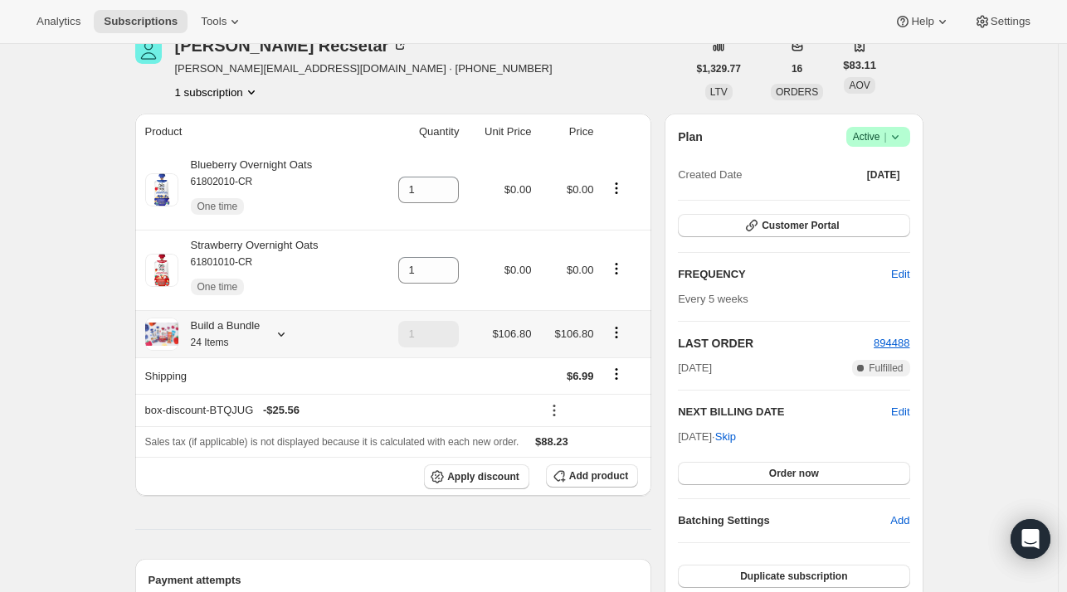
click at [270, 334] on div at bounding box center [277, 334] width 23 height 17
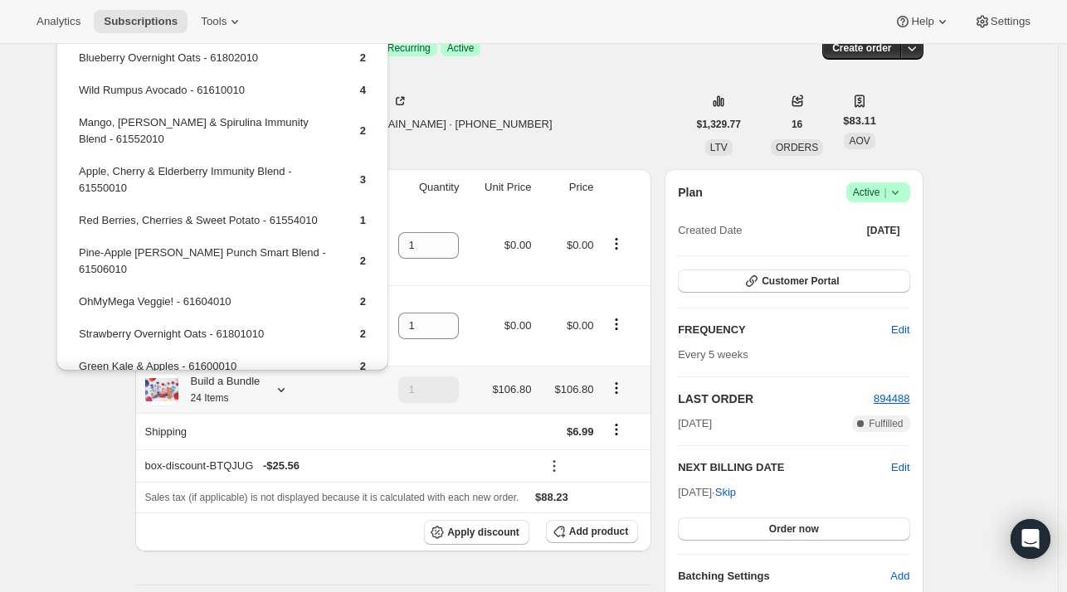
scroll to position [0, 0]
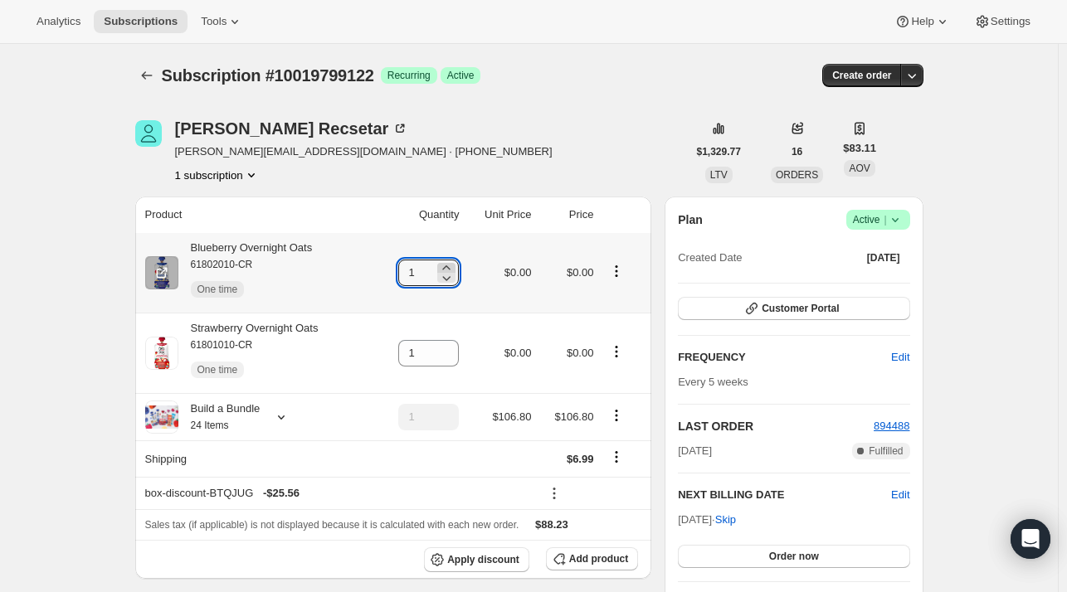
click at [455, 267] on icon at bounding box center [446, 268] width 17 height 17
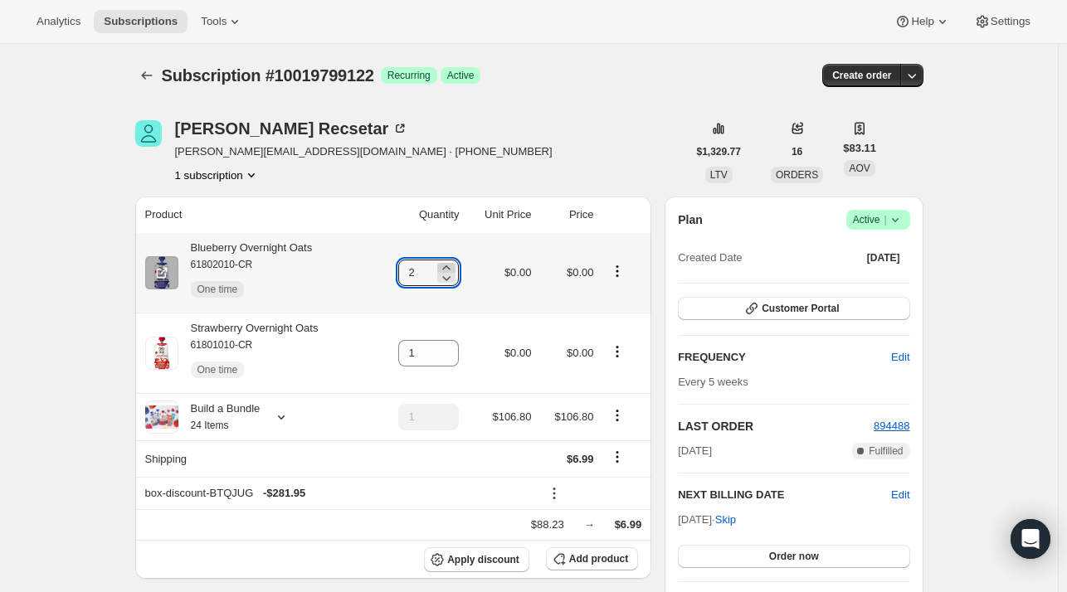
click at [454, 267] on icon at bounding box center [446, 268] width 17 height 17
type input "3"
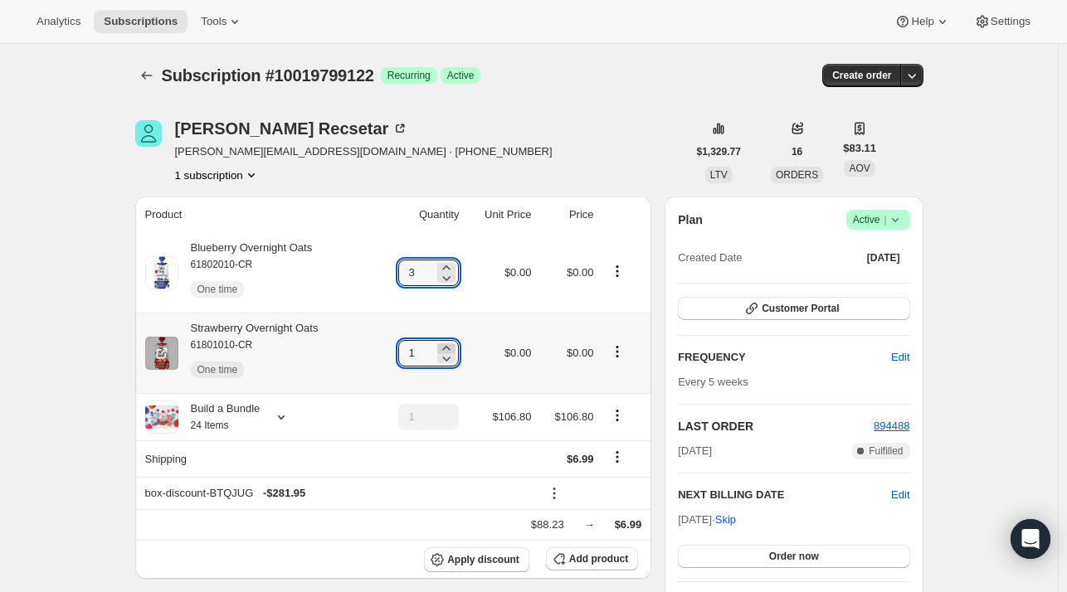
click at [445, 346] on icon at bounding box center [446, 348] width 17 height 17
type input "3"
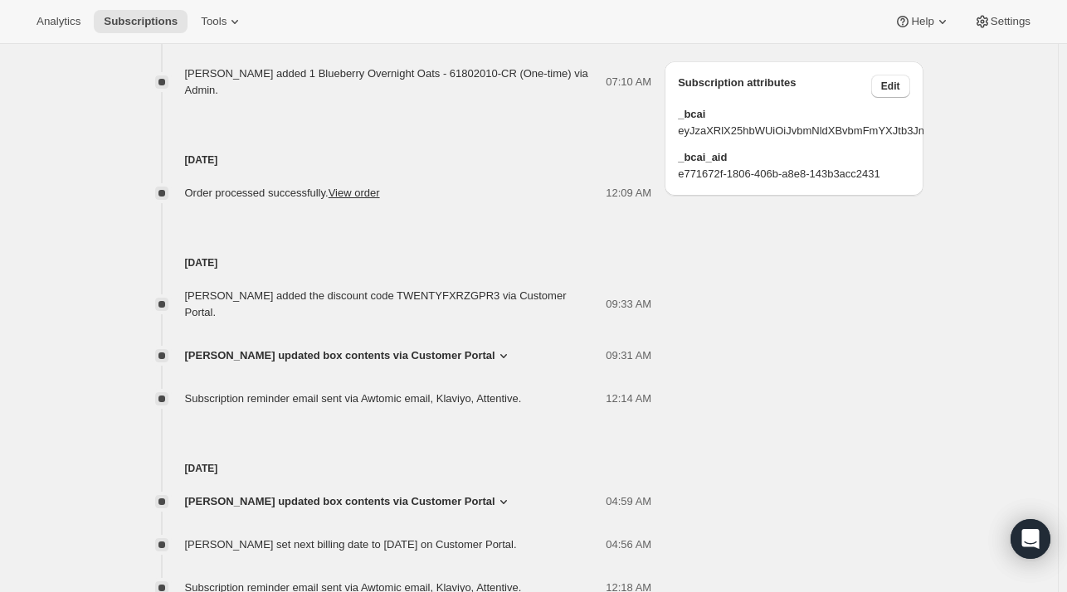
scroll to position [1069, 0]
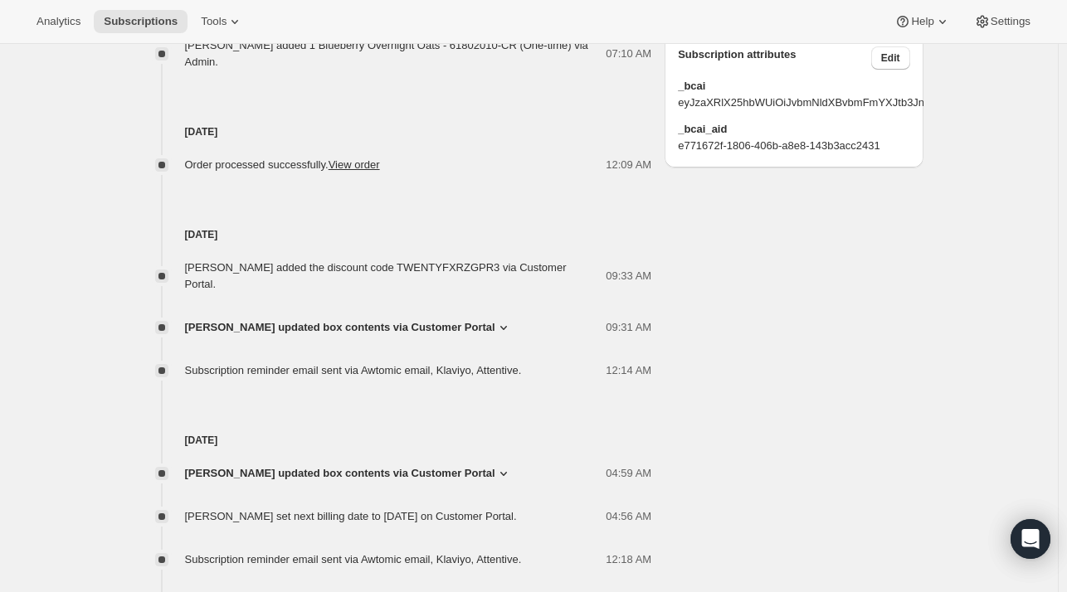
click at [494, 319] on span "[PERSON_NAME] updated box contents via Customer Portal" at bounding box center [340, 327] width 310 height 17
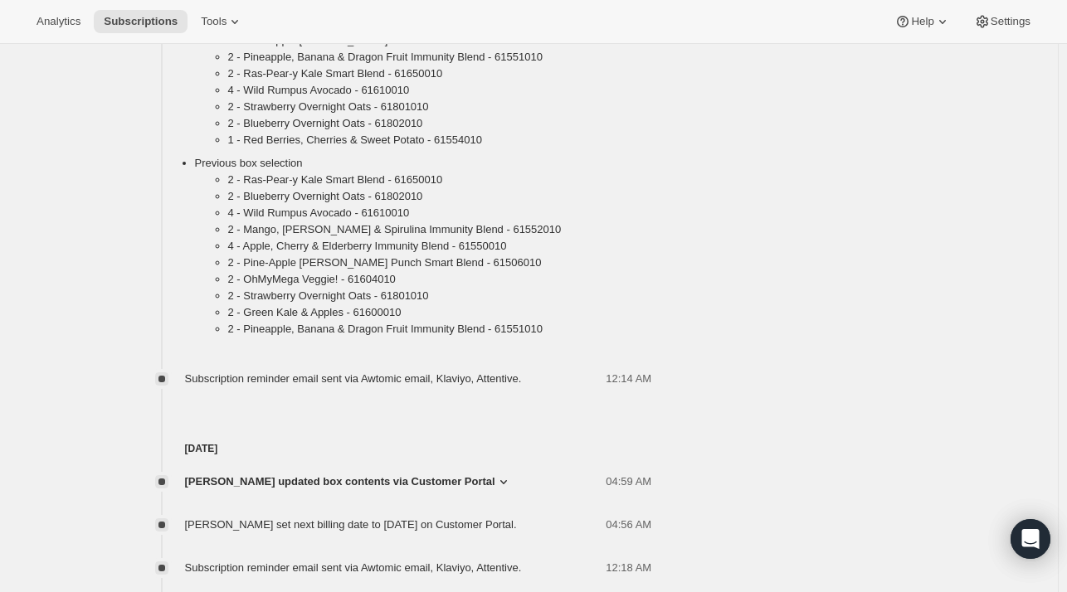
scroll to position [1483, 0]
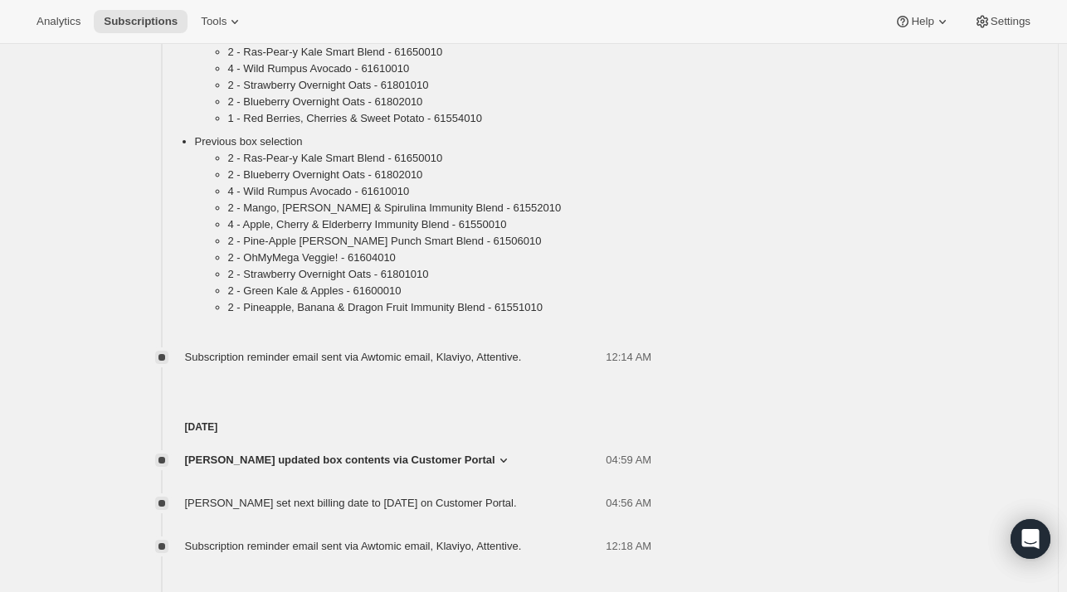
click at [377, 452] on span "[PERSON_NAME] updated box contents via Customer Portal" at bounding box center [340, 460] width 310 height 17
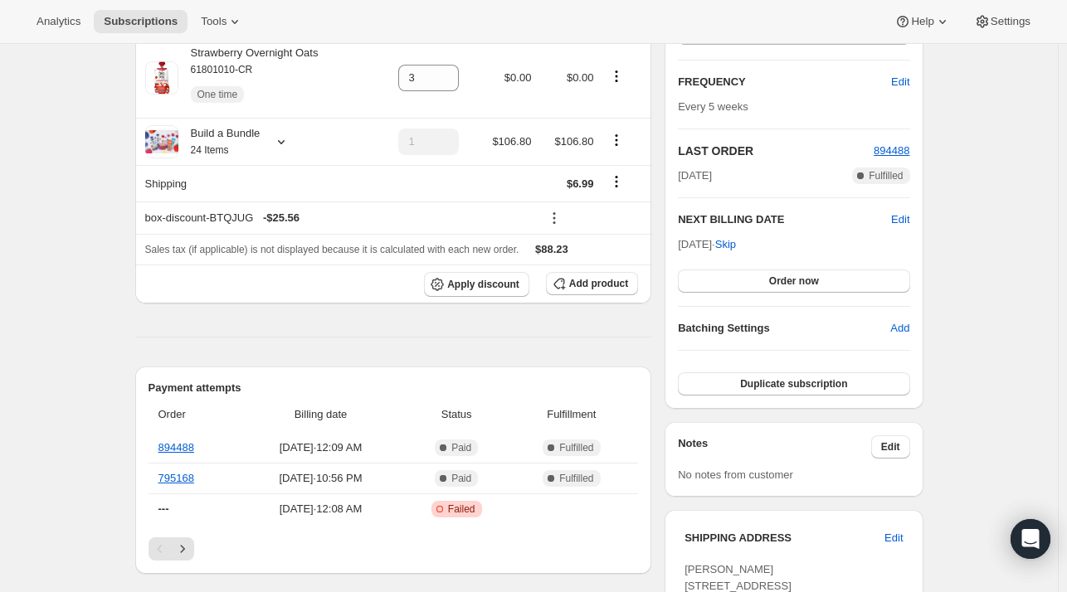
scroll to position [27, 0]
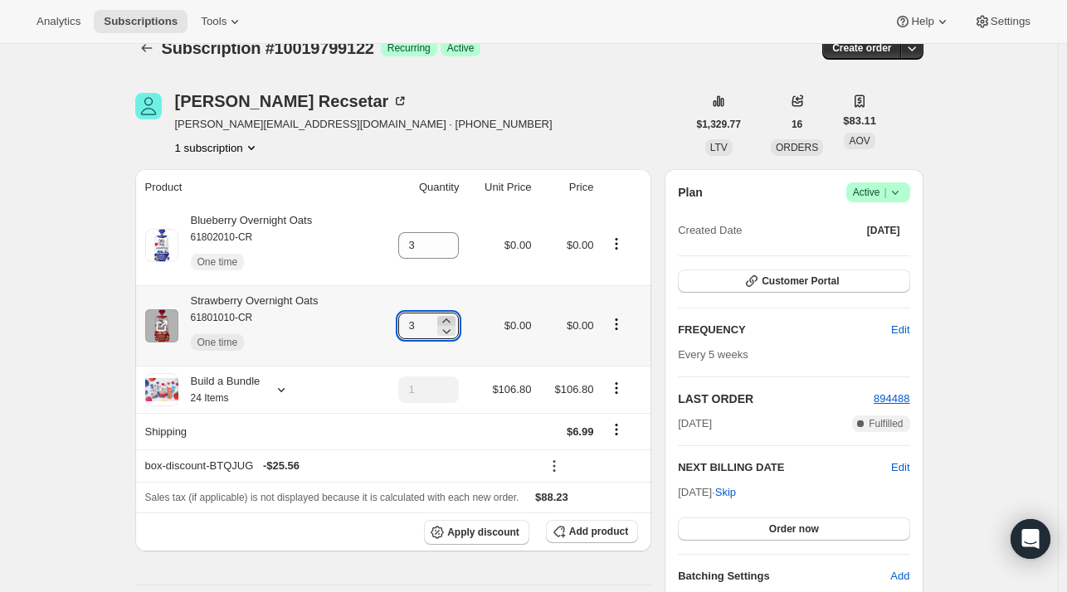
click at [455, 321] on icon at bounding box center [446, 321] width 17 height 17
type input "4"
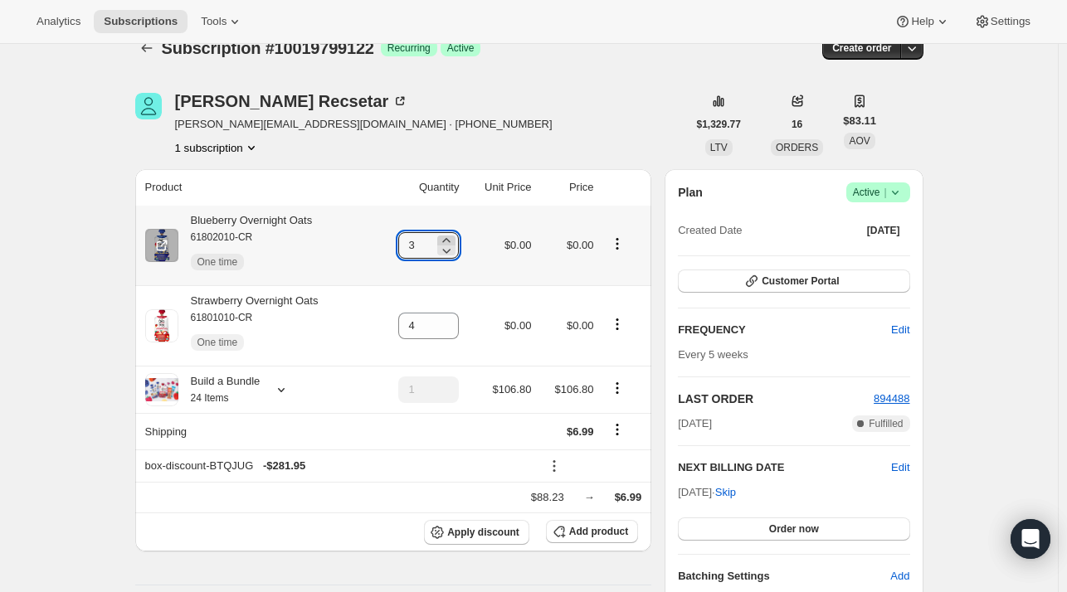
click at [455, 237] on icon at bounding box center [446, 240] width 17 height 17
type input "4"
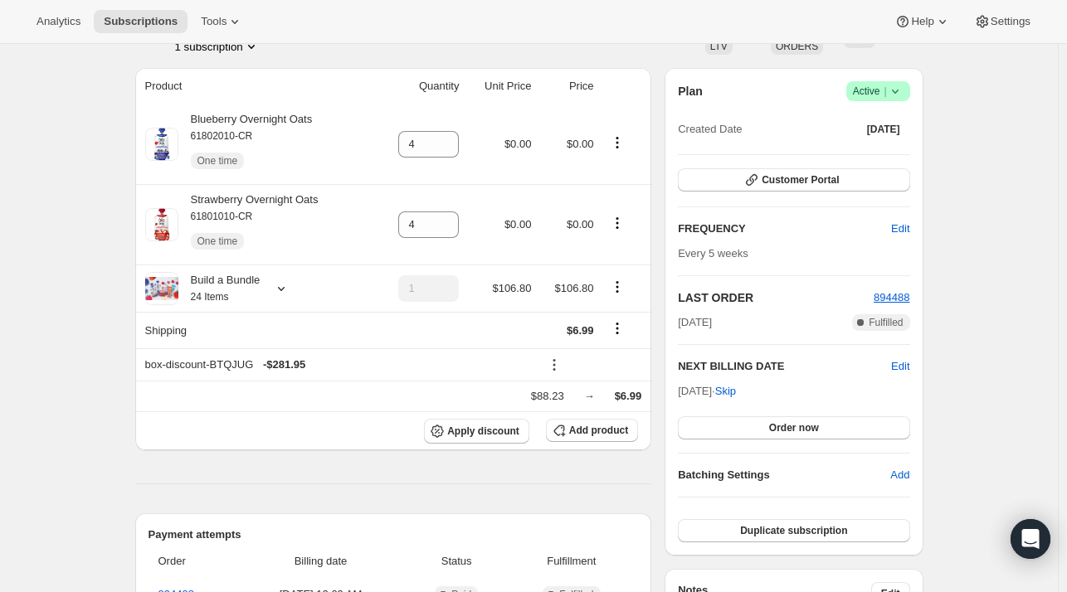
scroll to position [110, 0]
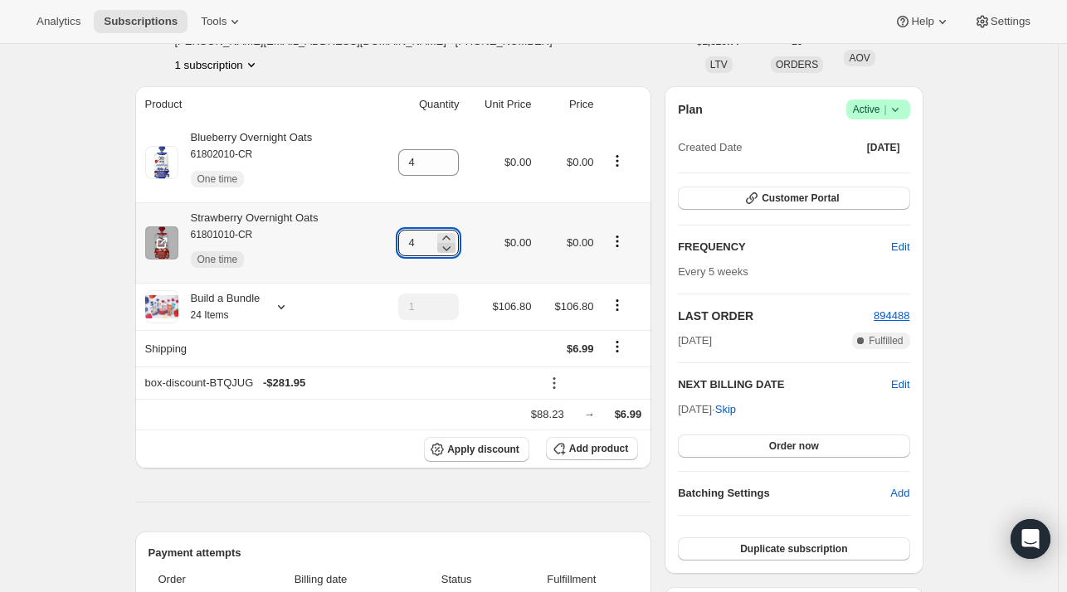
click at [451, 250] on icon at bounding box center [447, 248] width 8 height 5
click at [450, 239] on icon at bounding box center [446, 238] width 7 height 4
click at [455, 251] on icon at bounding box center [446, 248] width 17 height 17
type input "3"
